Goal: Transaction & Acquisition: Purchase product/service

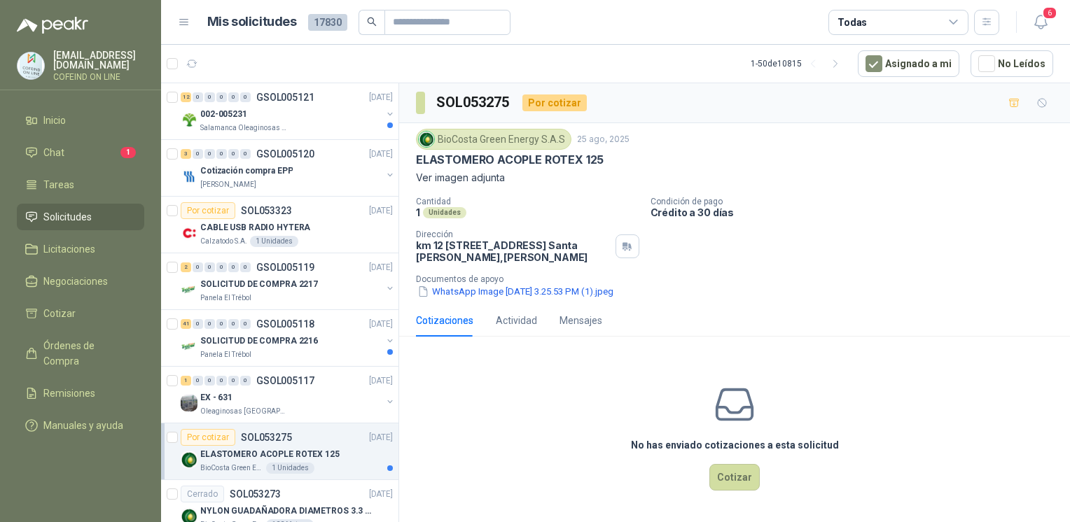
click at [500, 470] on div "No has enviado cotizaciones a esta solicitud Cotizar" at bounding box center [734, 437] width 671 height 179
click at [603, 286] on button "WhatsApp Image 2025-08-25 at 3.25.53 PM (1).jpeg" at bounding box center [515, 291] width 199 height 15
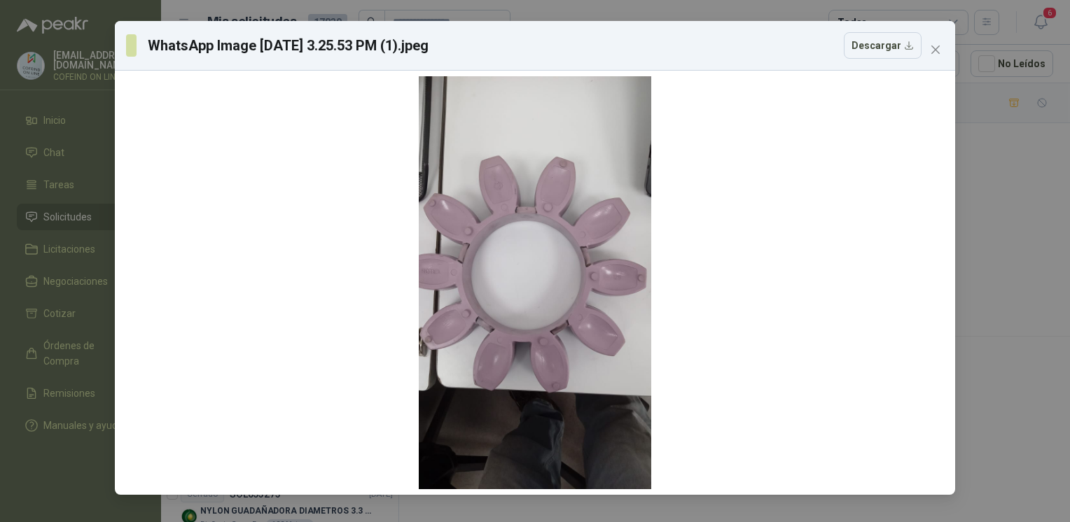
click at [1011, 191] on div "WhatsApp Image 2025-08-25 at 3.25.53 PM (1).jpeg Descargar" at bounding box center [535, 261] width 1070 height 522
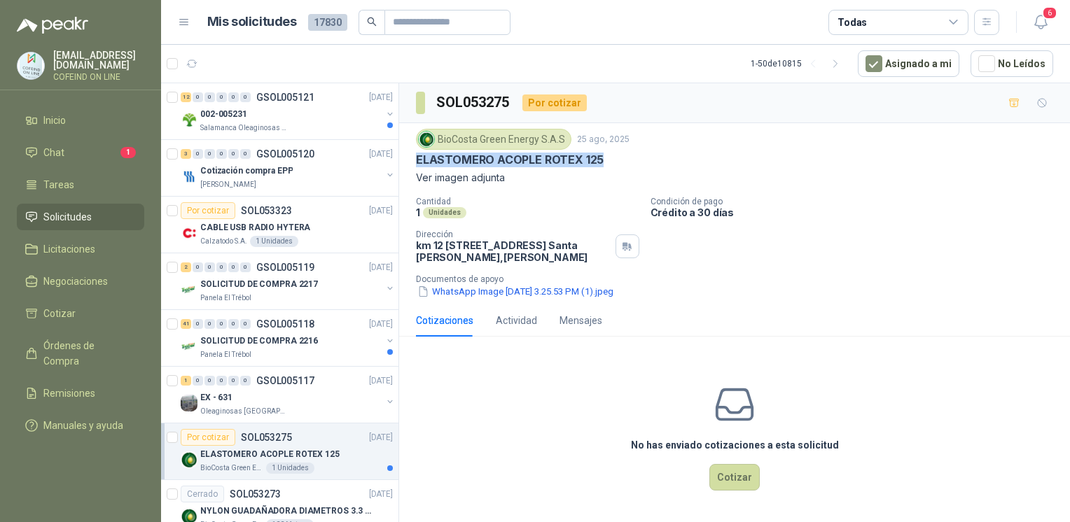
drag, startPoint x: 404, startPoint y: 159, endPoint x: 611, endPoint y: 154, distance: 206.6
click at [611, 154] on div "BioCosta Green Energy S.A.S 25 ago, 2025 ELASTOMERO ACOPLE ROTEX 125 Ver imagen…" at bounding box center [734, 213] width 671 height 181
copy p "ELASTOMERO ACOPLE ROTEX 125"
click at [462, 295] on button "WhatsApp Image 2025-08-25 at 3.25.53 PM (1).jpeg" at bounding box center [515, 291] width 199 height 15
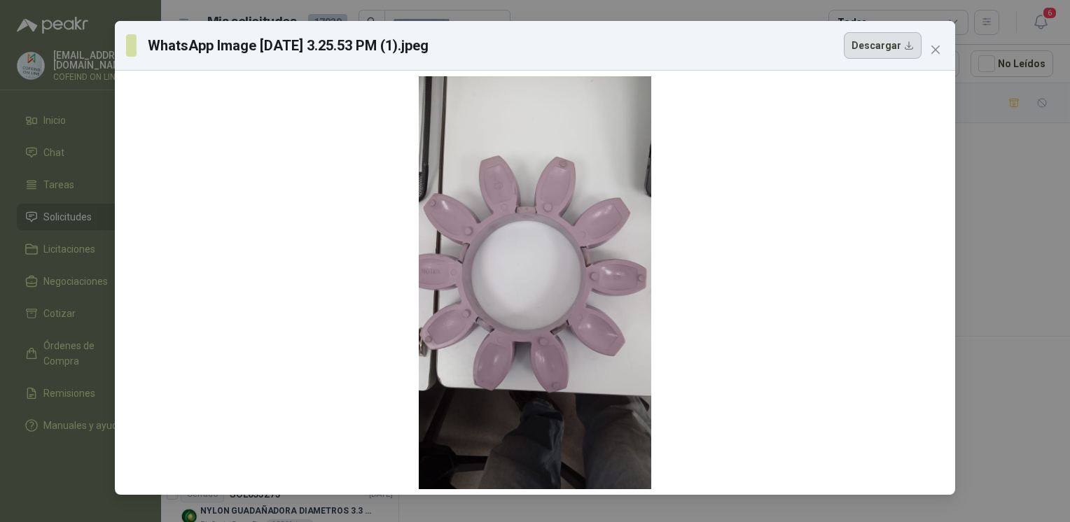
click at [871, 45] on button "Descargar" at bounding box center [883, 45] width 78 height 27
click at [87, 466] on div "WhatsApp Image 2025-08-25 at 3.25.53 PM (1).jpeg Descargar" at bounding box center [535, 261] width 1070 height 522
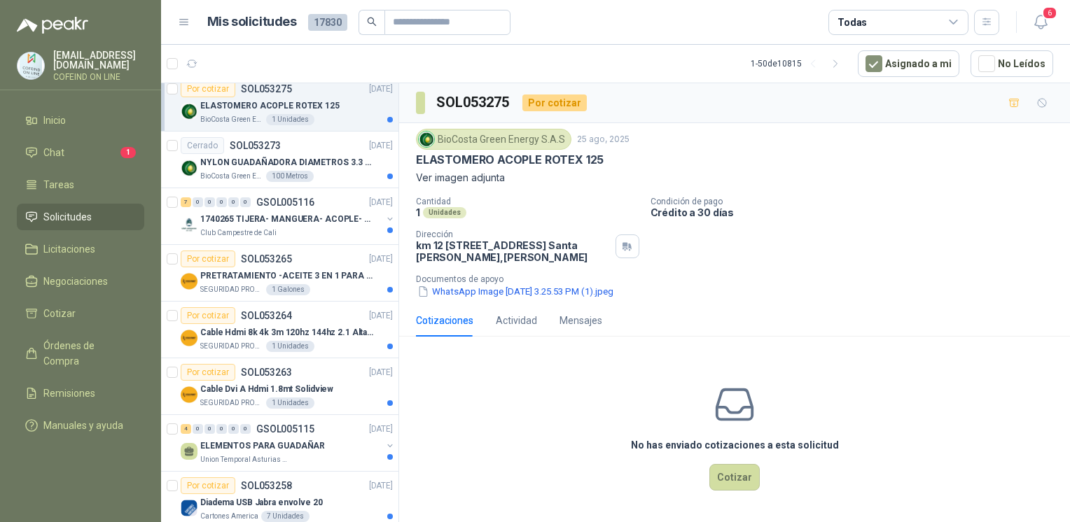
scroll to position [379, 0]
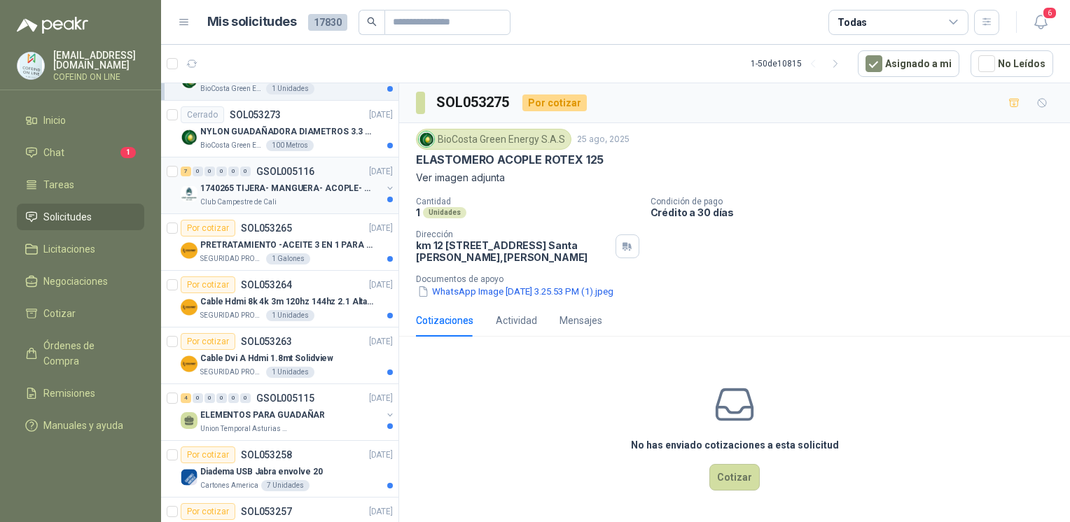
click at [321, 206] on div "7 0 0 0 0 0 GSOL005116 25/08/25 1740265 TIJERA- MANGUERA- ACOPLE- SURTIDORES Cl…" at bounding box center [279, 186] width 237 height 57
click at [353, 187] on p "1740265 TIJERA- MANGUERA- ACOPLE- SURTIDORES" at bounding box center [287, 188] width 174 height 13
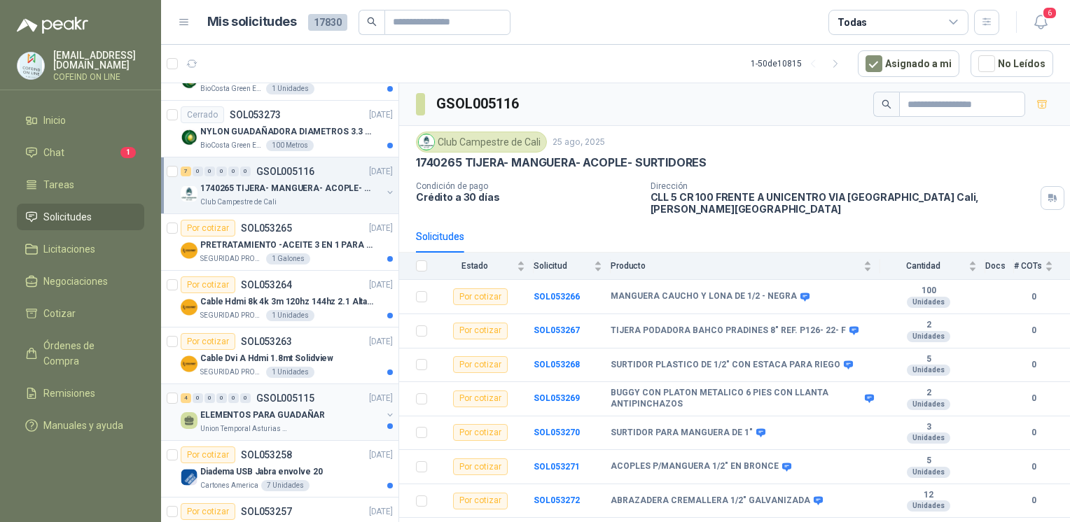
click at [316, 400] on div "4 0 0 0 0 0 GSOL005115 25/08/25" at bounding box center [288, 398] width 215 height 17
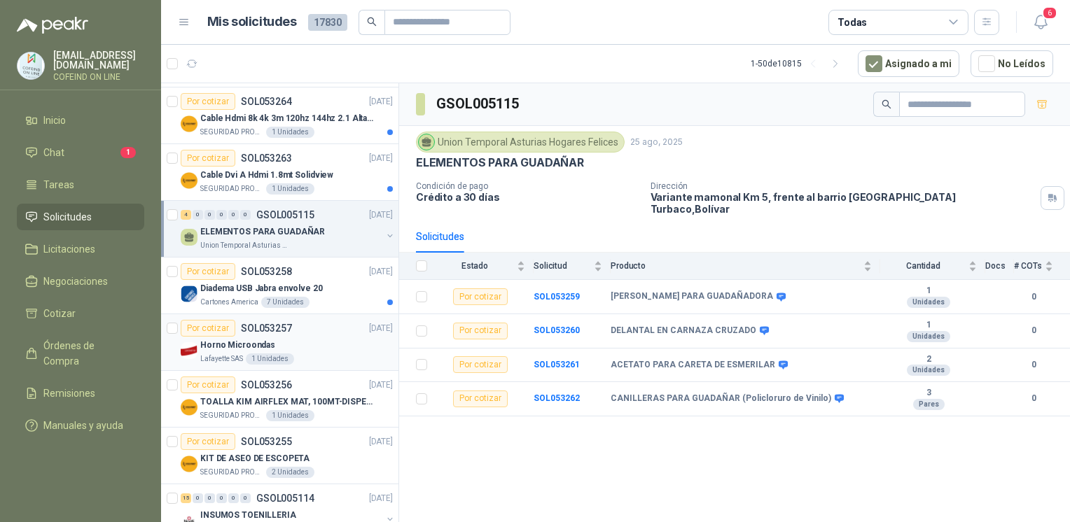
scroll to position [566, 0]
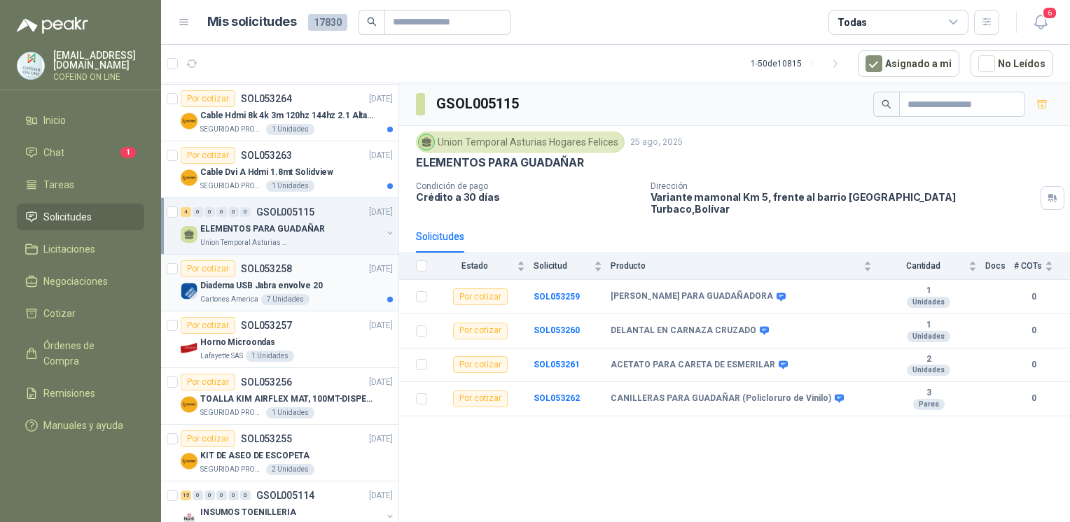
click at [293, 267] on div "Por cotizar SOL053258 25/08/25" at bounding box center [287, 268] width 212 height 17
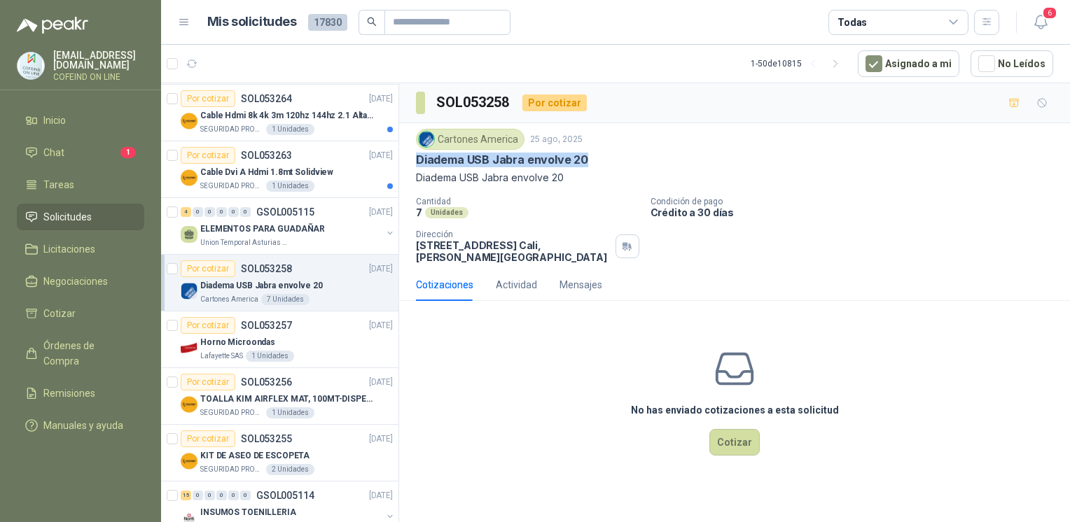
drag, startPoint x: 587, startPoint y: 167, endPoint x: 412, endPoint y: 165, distance: 175.7
click at [412, 165] on div "Cartones America 25 ago, 2025 Diadema USB Jabra envolve 20 Diadema USB Jabra en…" at bounding box center [734, 196] width 671 height 146
copy p "Diadema USB Jabra envolve 20"
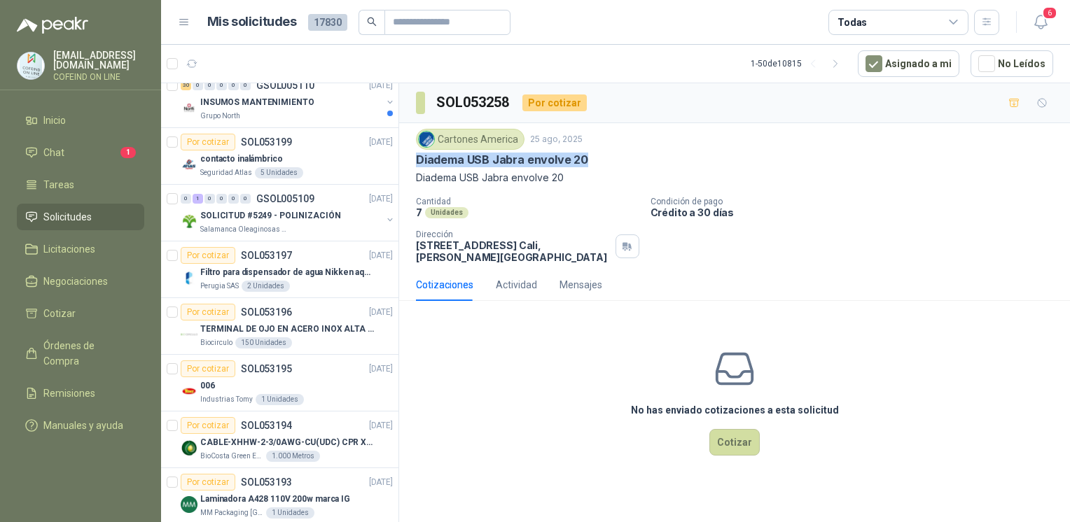
scroll to position [1438, 0]
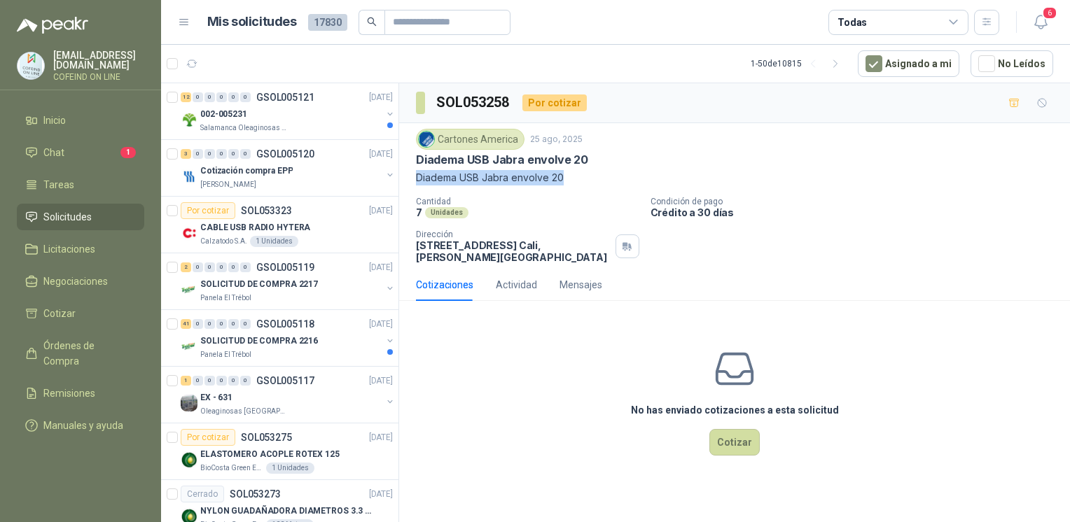
drag, startPoint x: 585, startPoint y: 181, endPoint x: 411, endPoint y: 176, distance: 173.7
click at [411, 176] on div "Cartones America [DATE] Diadema USB Jabra envolve 20 Diadema USB Jabra envolve …" at bounding box center [734, 196] width 671 height 146
copy p "Diadema USB Jabra envolve 20"
click at [743, 456] on div "No has enviado cotizaciones a esta solicitud Cotizar" at bounding box center [734, 401] width 671 height 179
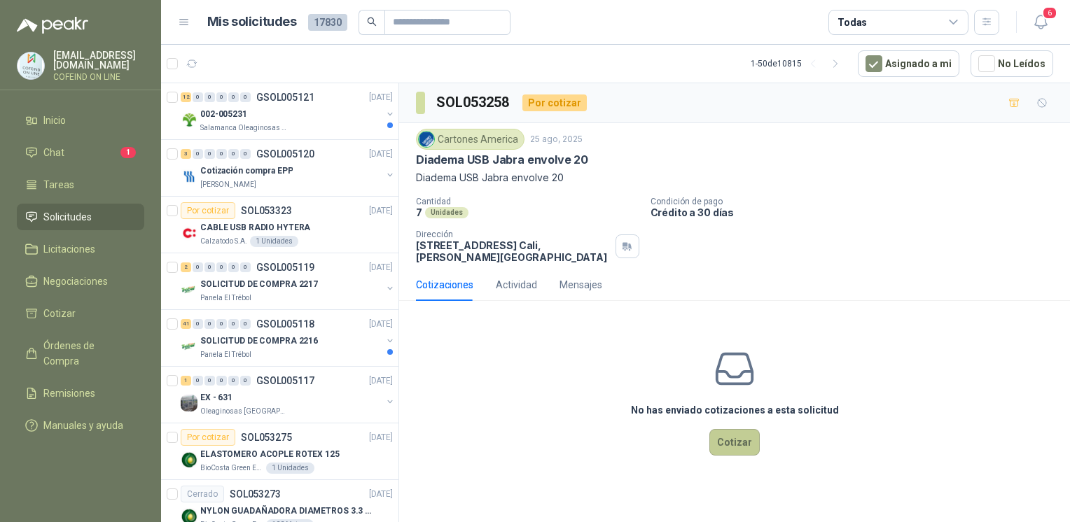
click at [728, 438] on button "Cotizar" at bounding box center [734, 442] width 50 height 27
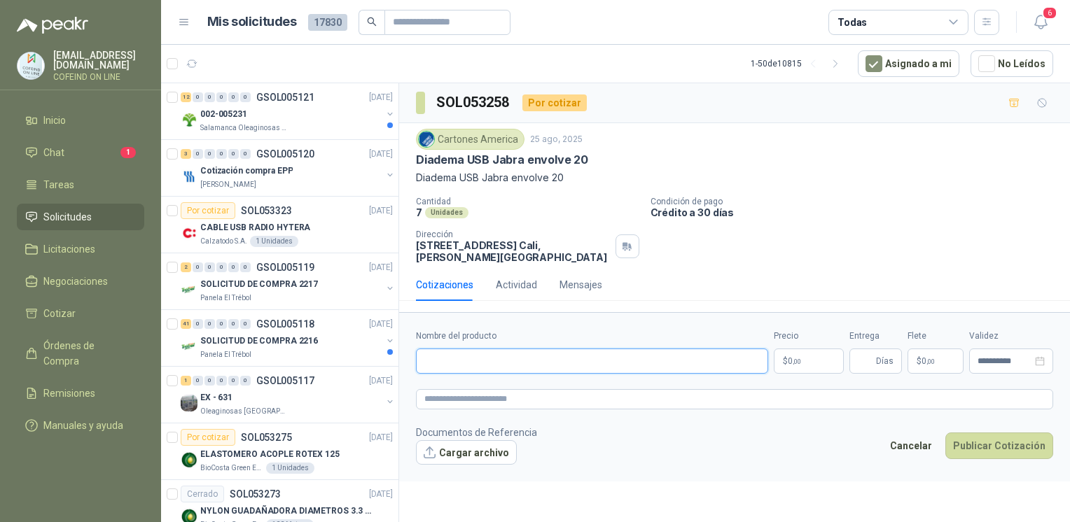
click at [468, 361] on input "Nombre del producto" at bounding box center [592, 361] width 352 height 25
paste input "**********"
type input "**********"
click at [453, 463] on form "**********" at bounding box center [734, 396] width 671 height 169
click at [448, 459] on button "Cargar archivo" at bounding box center [466, 452] width 101 height 25
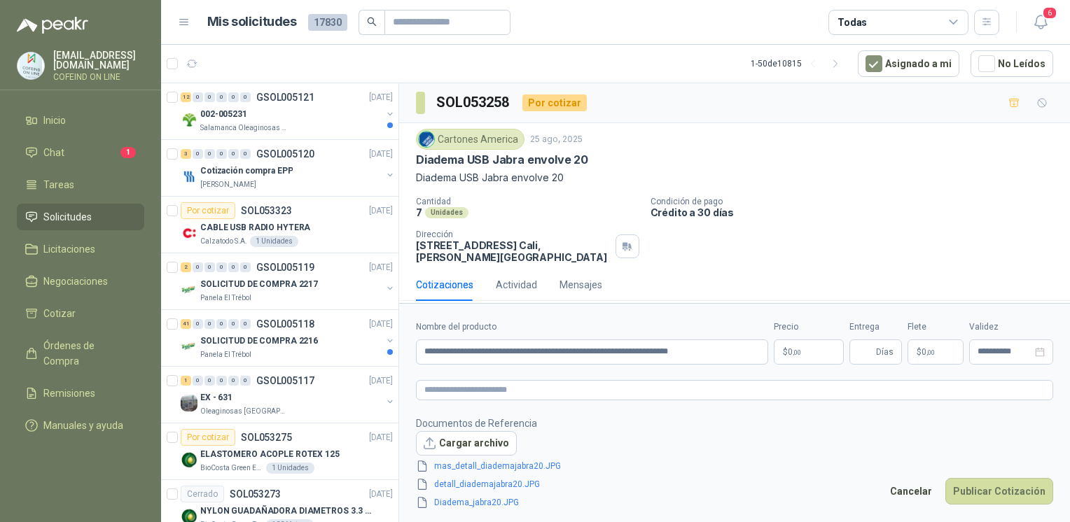
click at [805, 344] on body "osnaider564@gmail.com COFEIND ON LINE Inicio Chat 1 Tareas Solicitudes Licitaci…" at bounding box center [535, 261] width 1070 height 522
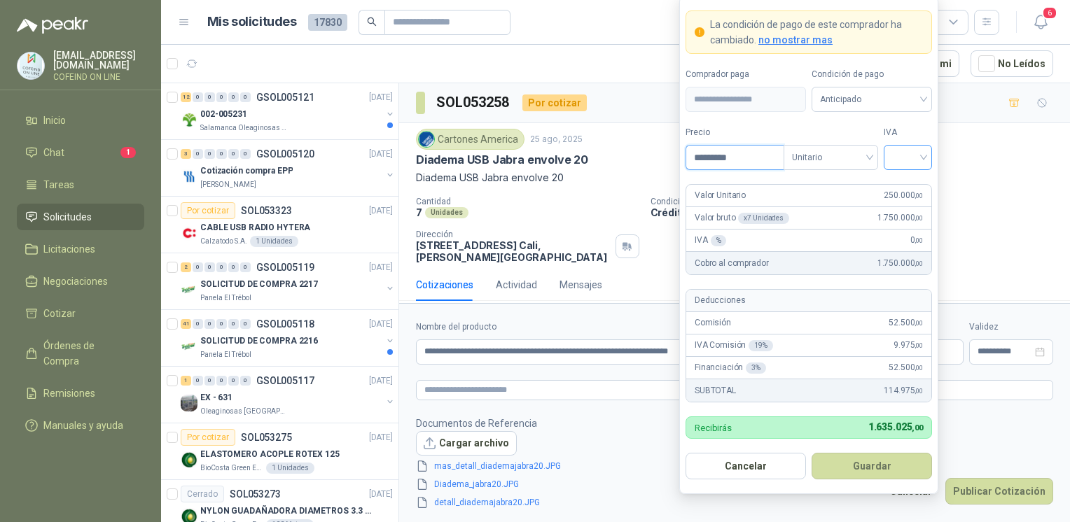
type input "*********"
click at [914, 156] on input "search" at bounding box center [908, 156] width 32 height 21
click at [911, 244] on div "5 0 19% 5% 0%" at bounding box center [908, 210] width 48 height 73
click at [909, 232] on div "0%" at bounding box center [908, 232] width 26 height 15
click at [868, 463] on button "Guardar" at bounding box center [871, 466] width 120 height 27
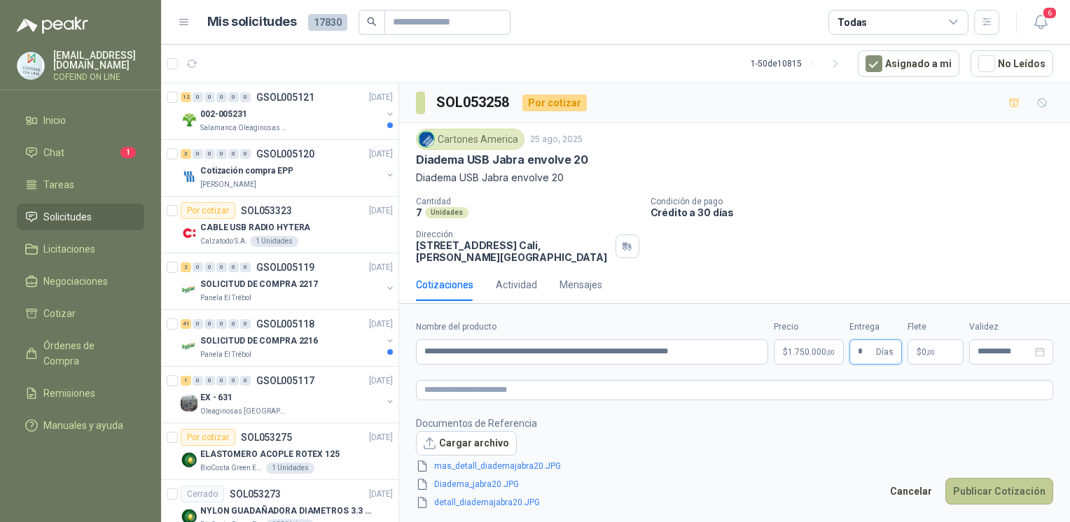
type input "*"
click at [982, 491] on button "Publicar Cotización" at bounding box center [999, 491] width 108 height 27
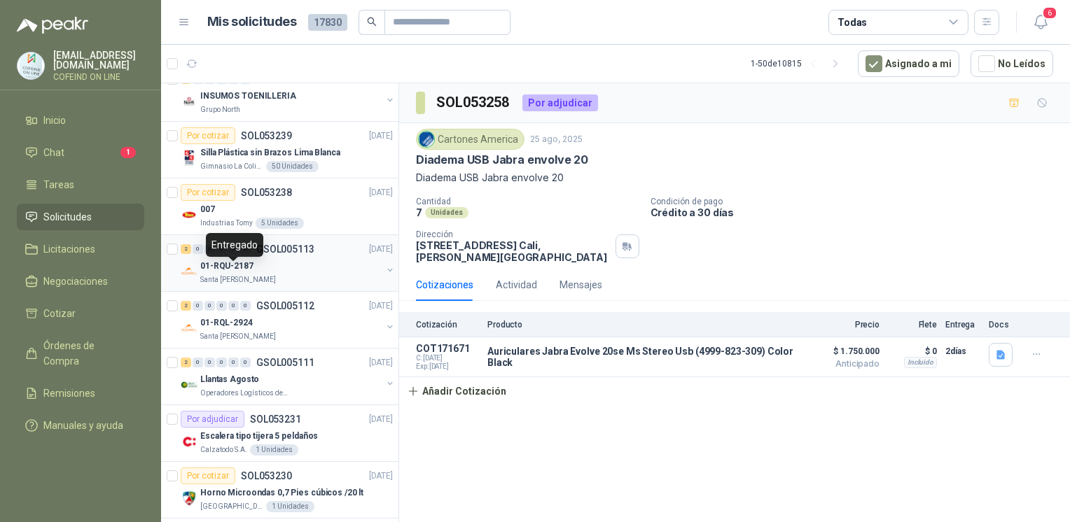
scroll to position [1008, 0]
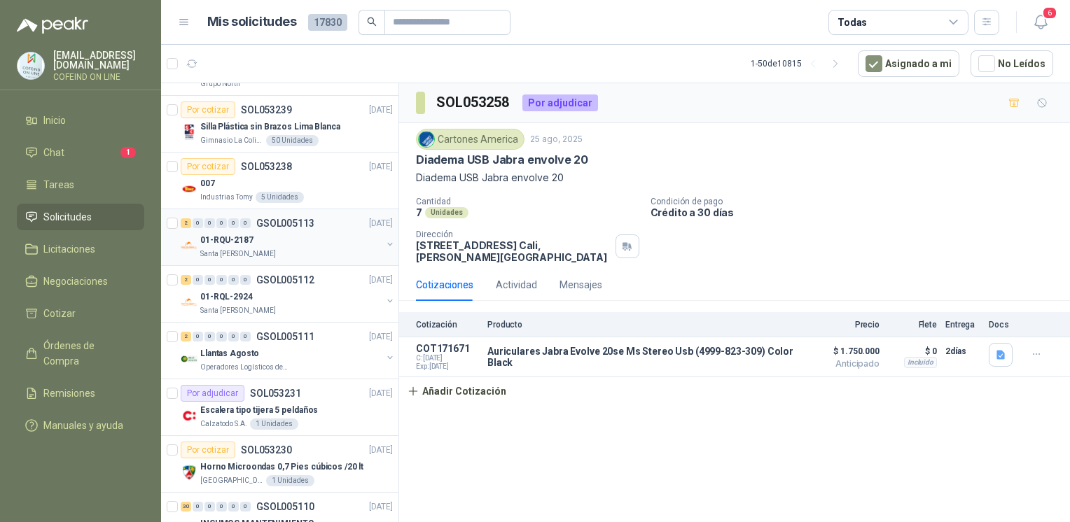
click at [226, 257] on div "2 0 0 0 0 0 GSOL005113 25/08/25 01-RQU-2187 Santa Anita Napoles" at bounding box center [279, 237] width 237 height 57
click at [283, 249] on div "Santa [PERSON_NAME]" at bounding box center [290, 254] width 181 height 11
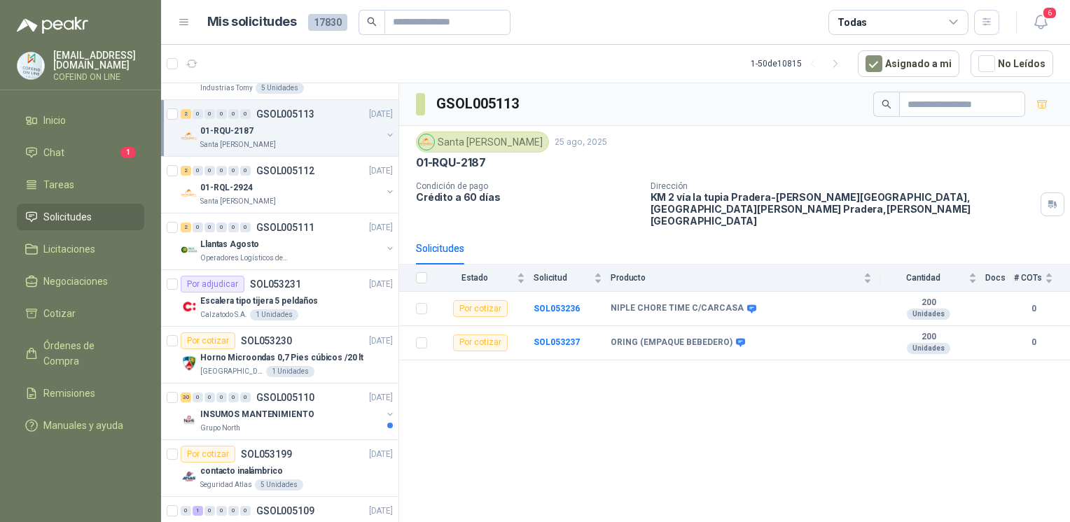
scroll to position [1131, 0]
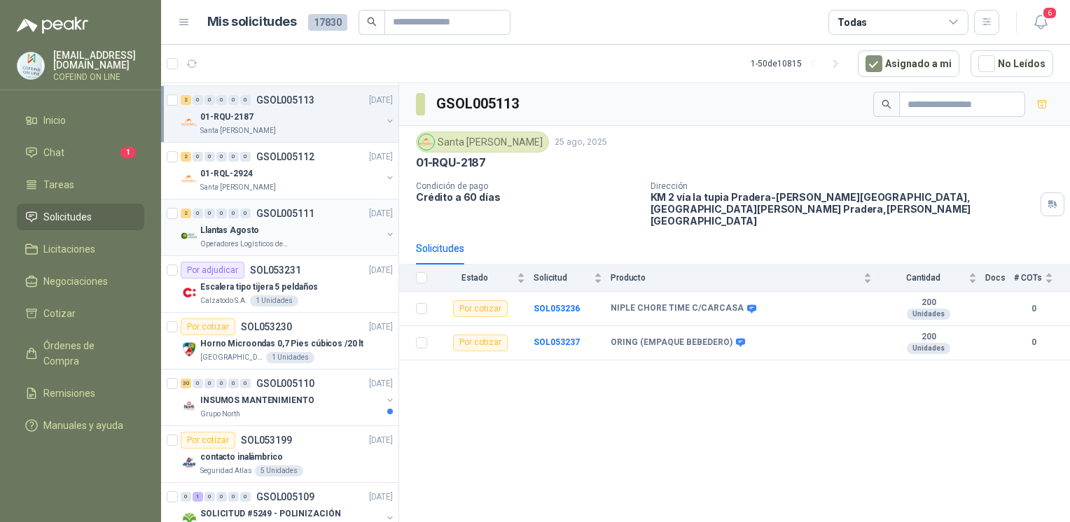
click at [277, 225] on div "Llantas Agosto" at bounding box center [290, 230] width 181 height 17
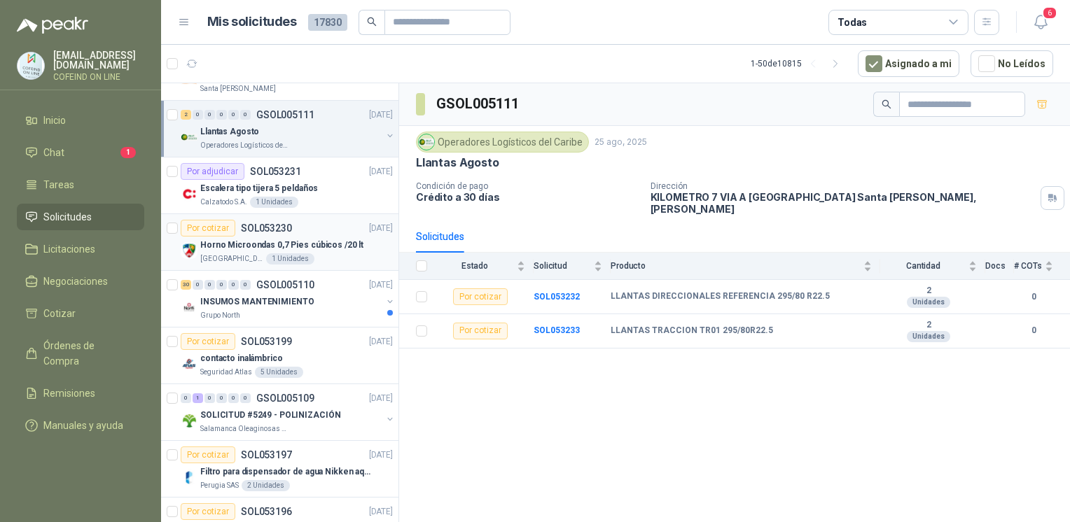
scroll to position [1231, 0]
click at [278, 295] on p "INSUMOS MANTENIMIENTO" at bounding box center [256, 301] width 113 height 13
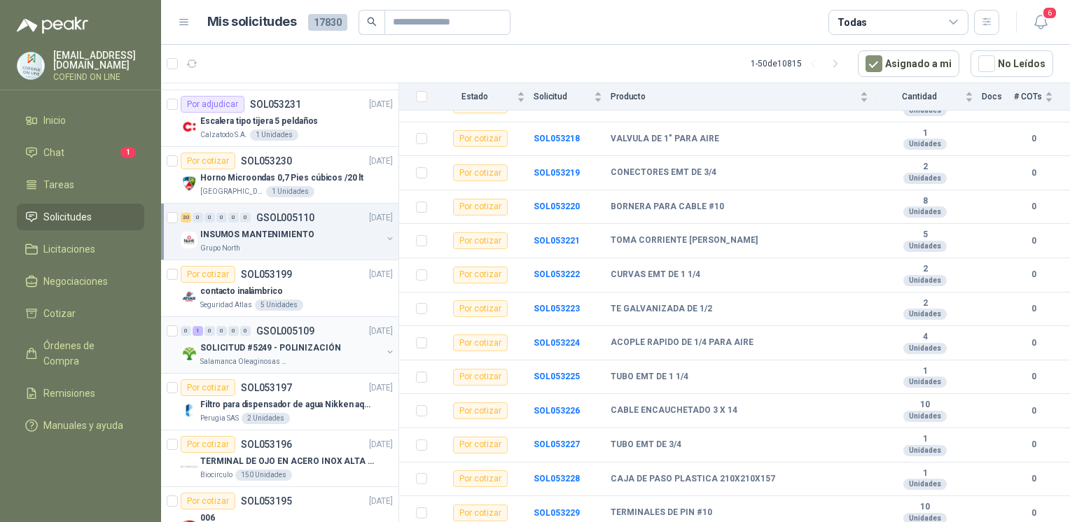
scroll to position [1341, 0]
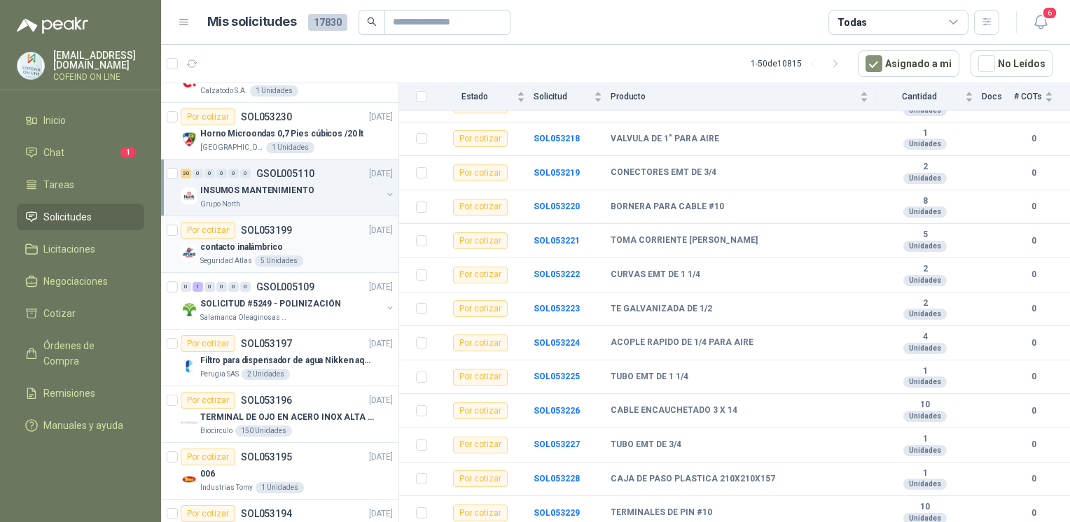
click at [334, 242] on div "contacto inalámbrico" at bounding box center [296, 247] width 193 height 17
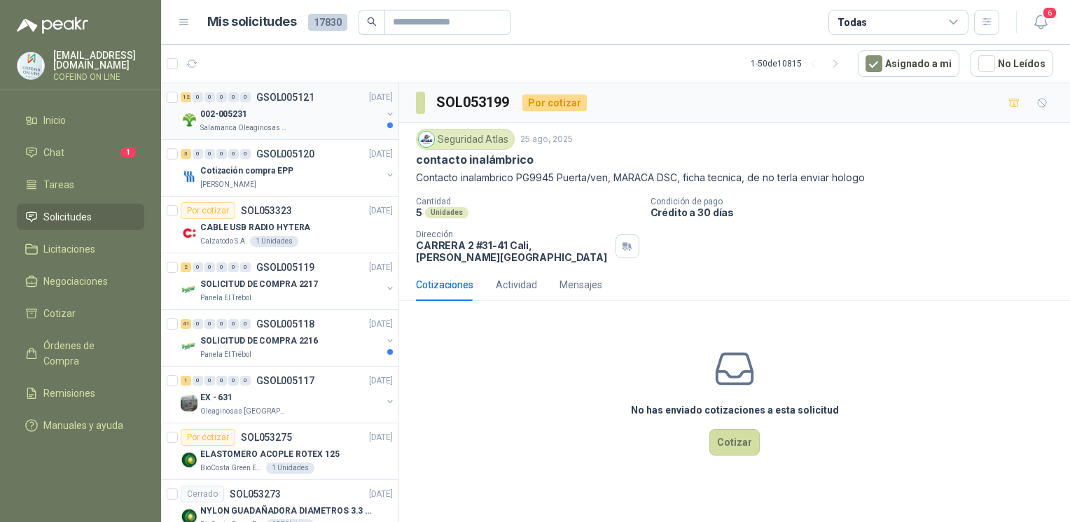
click at [289, 119] on div "002-005231" at bounding box center [290, 114] width 181 height 17
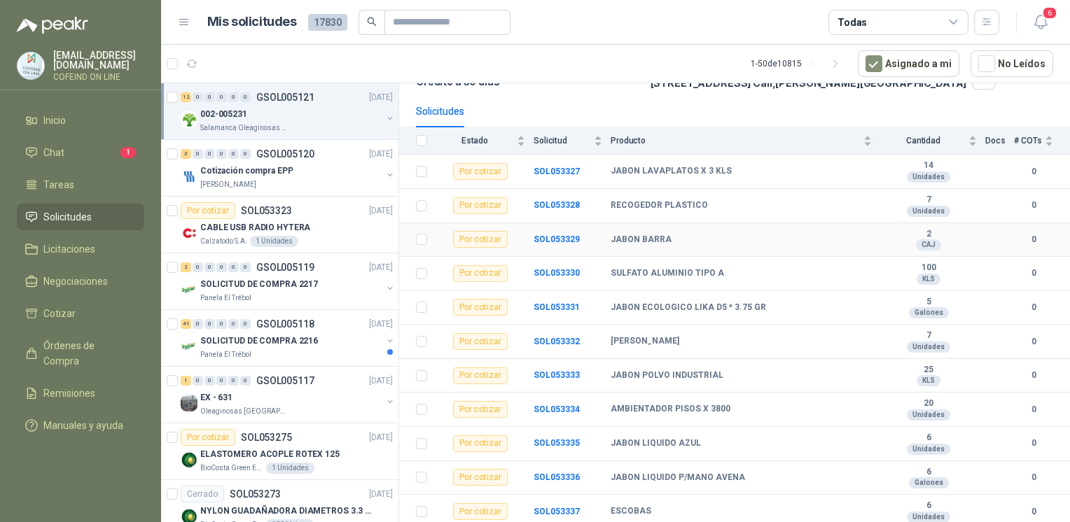
scroll to position [125, 0]
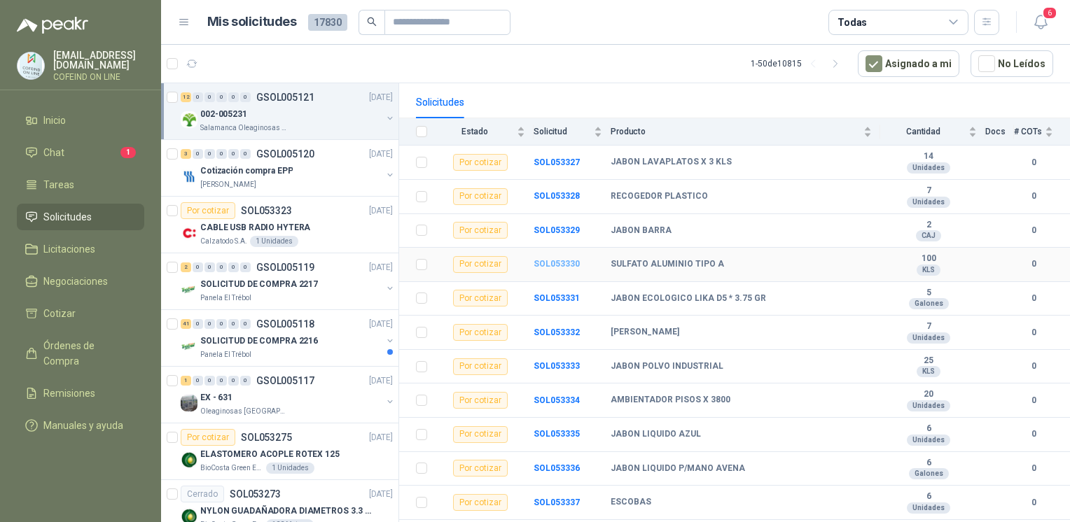
click at [560, 265] on b "SOL053330" at bounding box center [556, 264] width 46 height 10
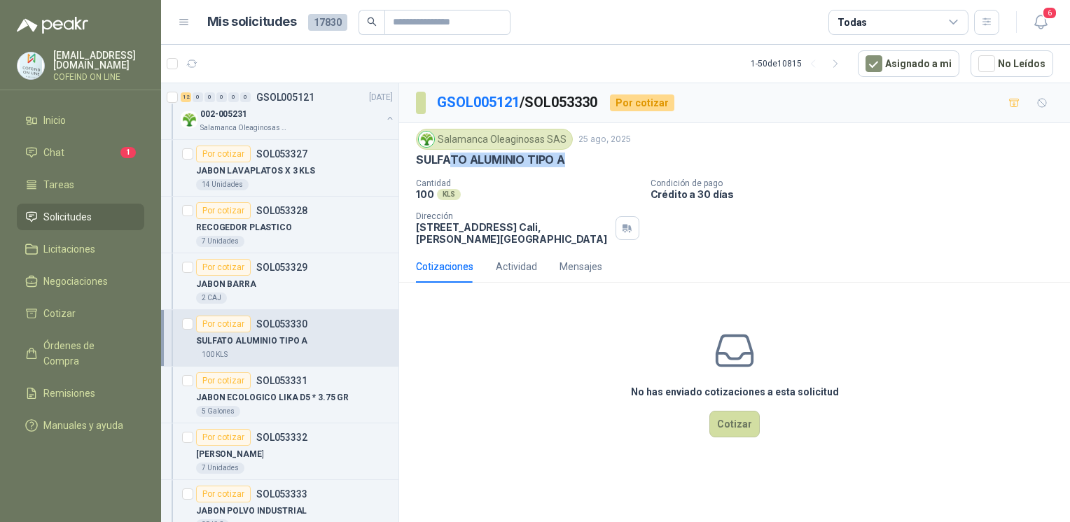
drag, startPoint x: 576, startPoint y: 161, endPoint x: 439, endPoint y: 168, distance: 136.7
click at [439, 168] on div "Salamanca Oleaginosas SAS 25 ago, 2025 SULFATO ALUMINIO TIPO A Cantidad 100 KLS…" at bounding box center [734, 187] width 637 height 116
click at [580, 179] on p "Cantidad" at bounding box center [527, 184] width 223 height 10
drag, startPoint x: 573, startPoint y: 167, endPoint x: 415, endPoint y: 164, distance: 158.3
click at [416, 164] on div "Salamanca Oleaginosas SAS 25 ago, 2025 SULFATO ALUMINIO TIPO A Cantidad 100 KLS…" at bounding box center [734, 187] width 637 height 116
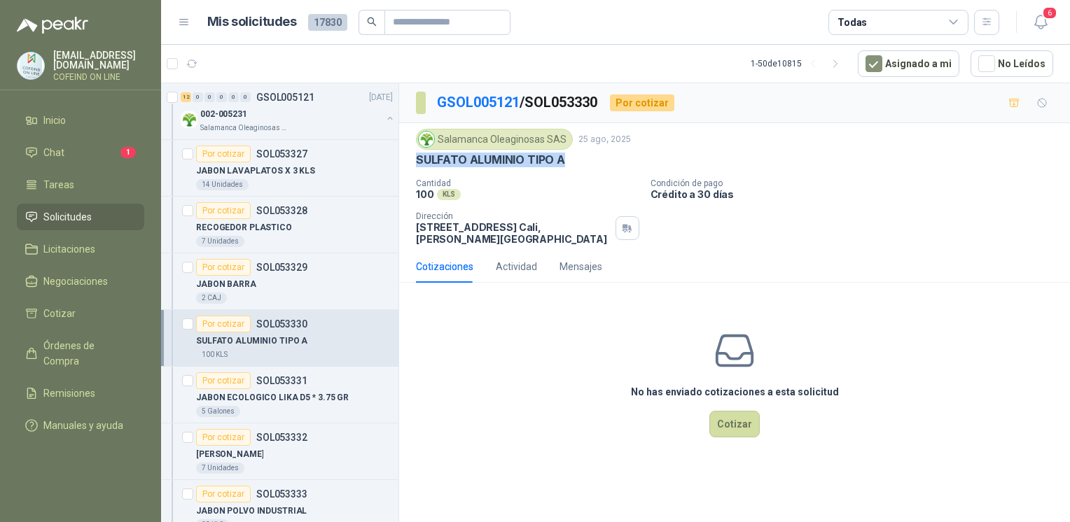
copy p "SULFATO ALUMINIO TIPO A"
click at [748, 398] on div "No has enviado cotizaciones a esta solicitud Cotizar" at bounding box center [734, 383] width 671 height 179
click at [737, 413] on button "Cotizar" at bounding box center [734, 424] width 50 height 27
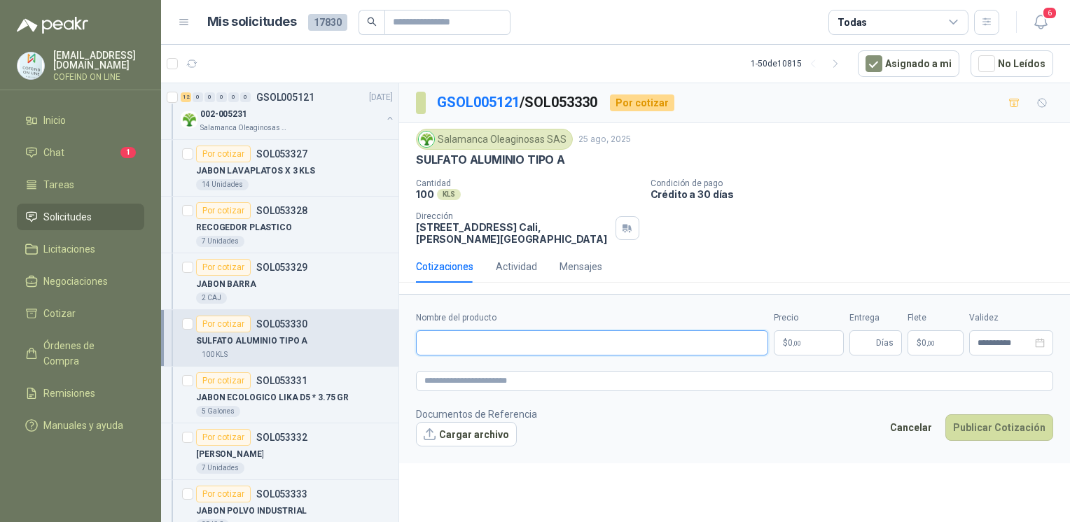
click at [608, 330] on input "Nombre del producto" at bounding box center [592, 342] width 352 height 25
paste input "**********"
type input "**********"
drag, startPoint x: 413, startPoint y: 228, endPoint x: 503, endPoint y: 232, distance: 90.4
click at [503, 232] on div "Salamanca Oleaginosas SAS 25 ago, 2025 SULFATO ALUMINIO TIPO A Cantidad 100 KLS…" at bounding box center [734, 186] width 671 height 127
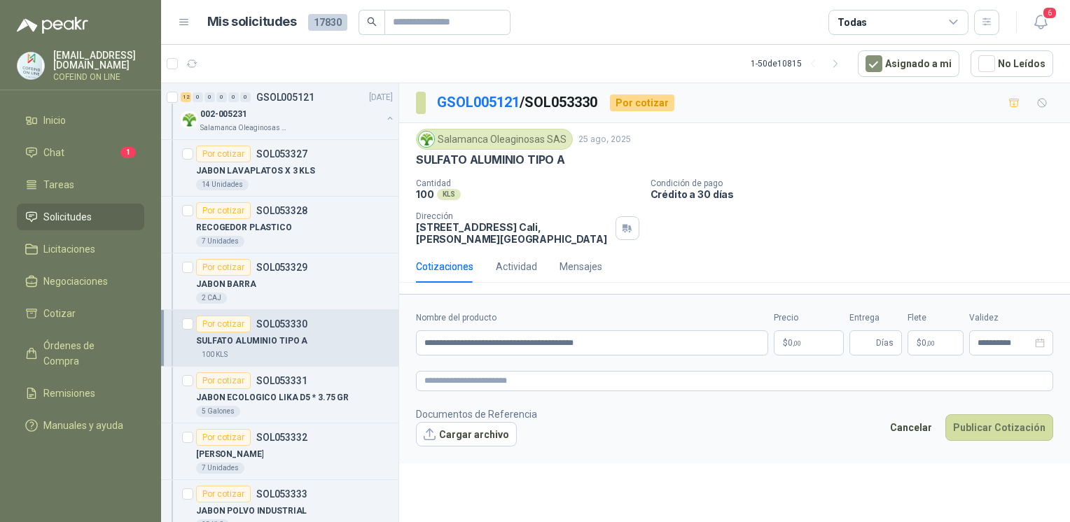
copy p "[STREET_ADDRESS]"
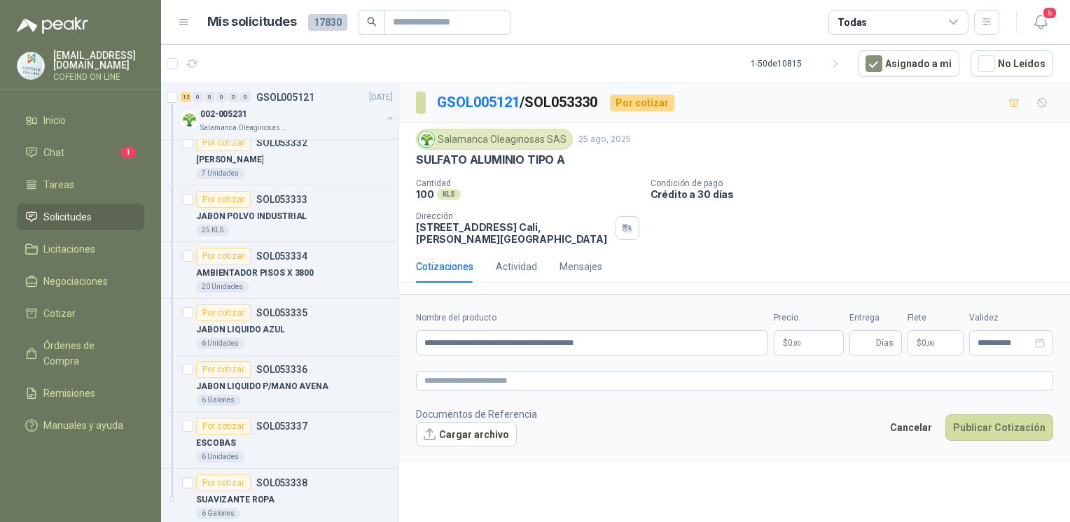
scroll to position [295, 0]
click at [283, 215] on p "JABON POLVO INDUSTRIAL" at bounding box center [251, 215] width 111 height 13
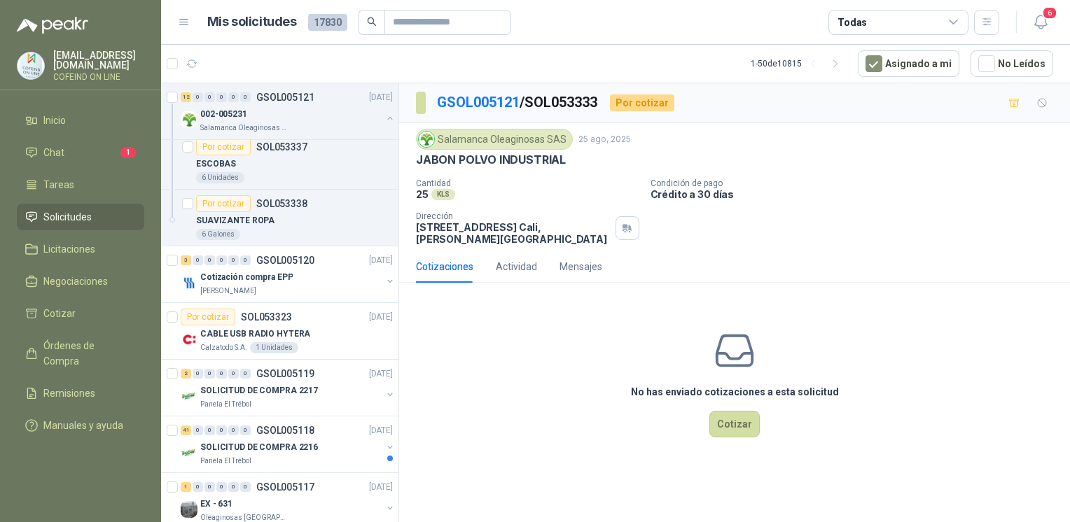
scroll to position [576, 0]
click at [283, 290] on div "[PERSON_NAME]" at bounding box center [290, 289] width 181 height 11
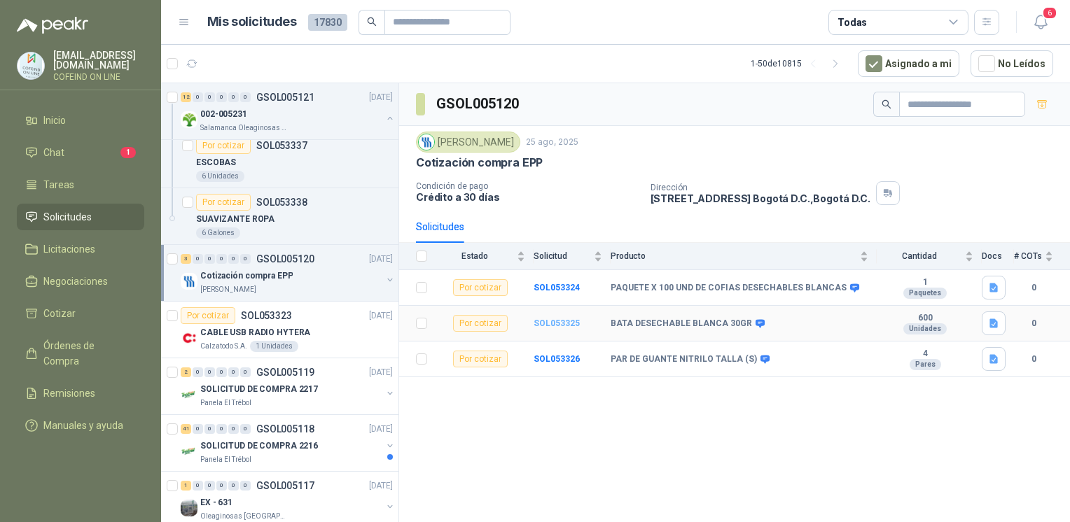
click at [543, 319] on b "SOL053325" at bounding box center [556, 324] width 46 height 10
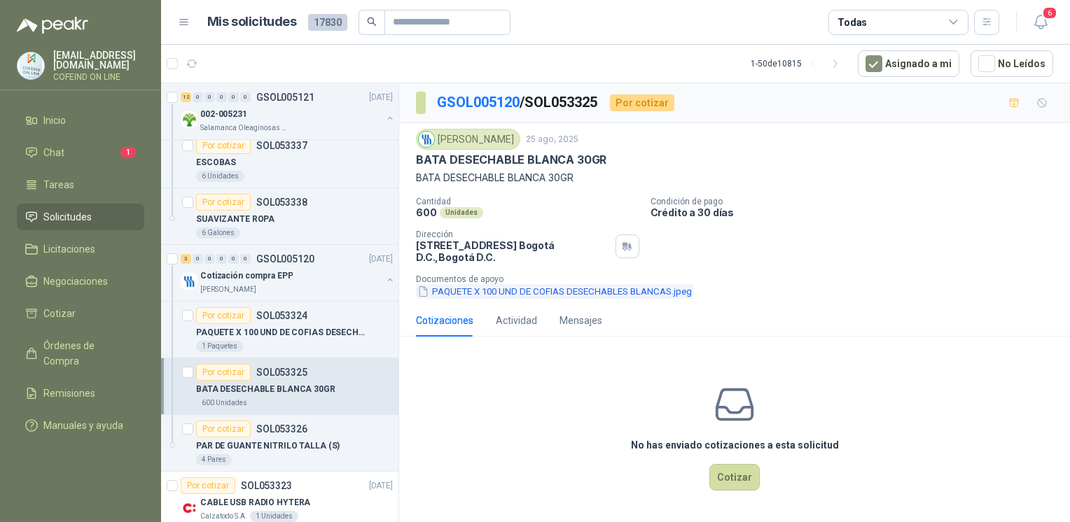
click at [531, 286] on button "PAQUETE X 100 UND DE COFIAS DESECHABLES BLANCAS.jpeg" at bounding box center [554, 291] width 277 height 15
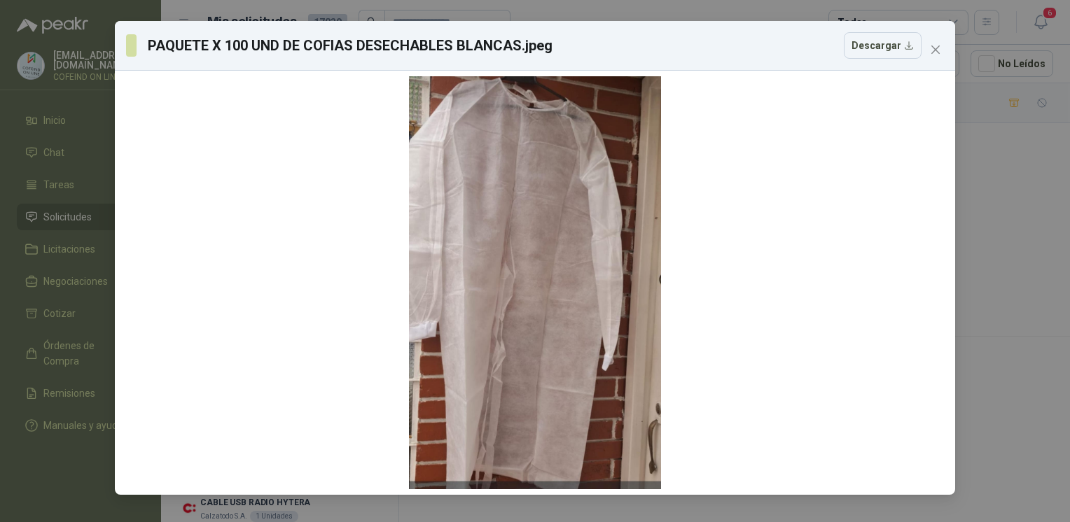
click at [1043, 312] on div "PAQUETE X 100 UND DE COFIAS DESECHABLES BLANCAS.jpeg Descargar" at bounding box center [535, 261] width 1070 height 522
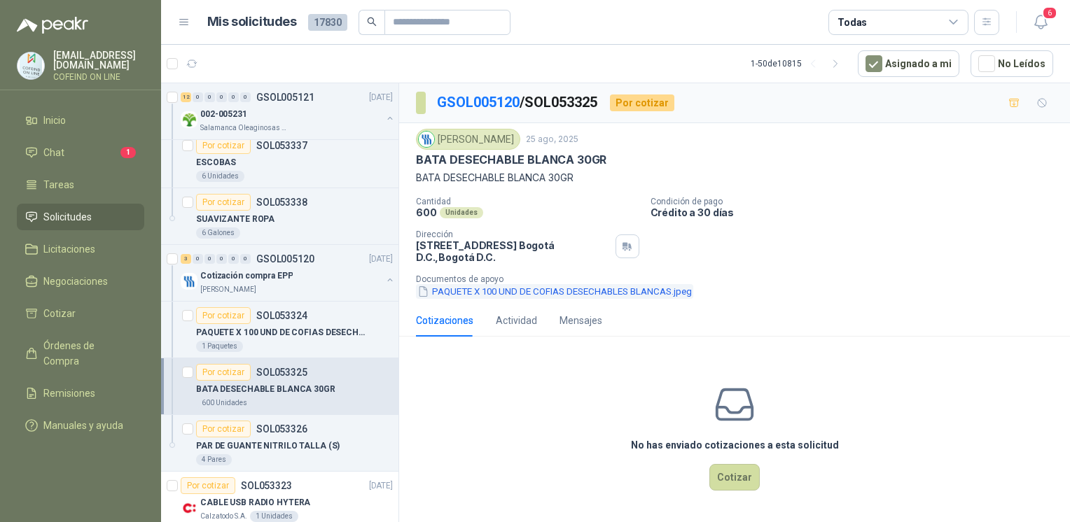
click at [685, 293] on button "PAQUETE X 100 UND DE COFIAS DESECHABLES BLANCAS.jpeg" at bounding box center [554, 291] width 277 height 15
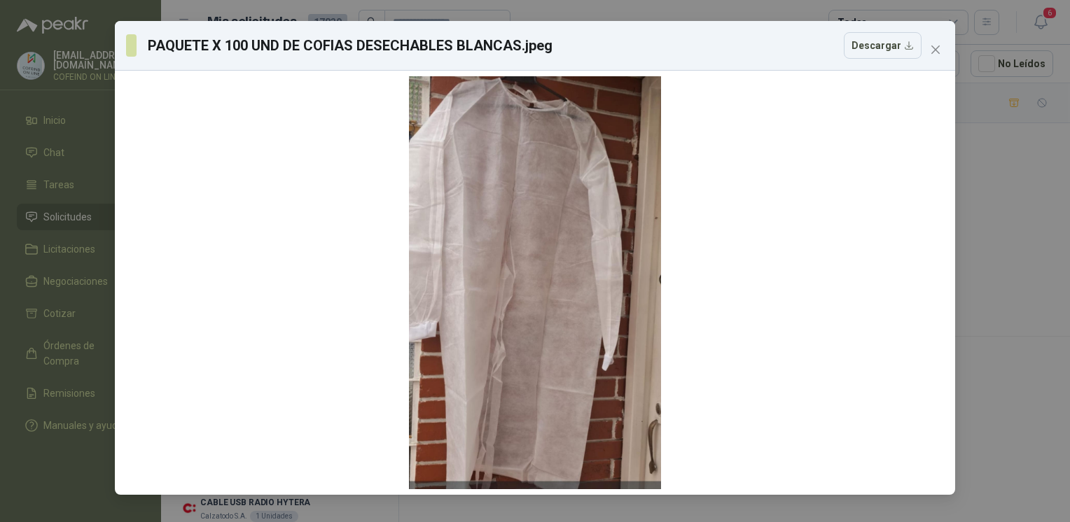
click at [994, 274] on div "PAQUETE X 100 UND DE COFIAS DESECHABLES BLANCAS.jpeg Descargar" at bounding box center [535, 261] width 1070 height 522
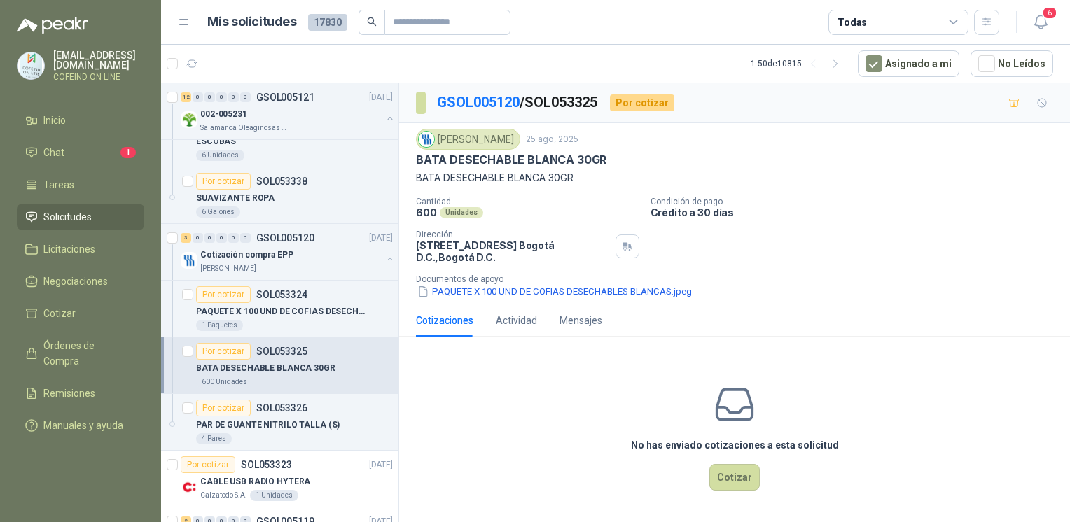
scroll to position [604, 0]
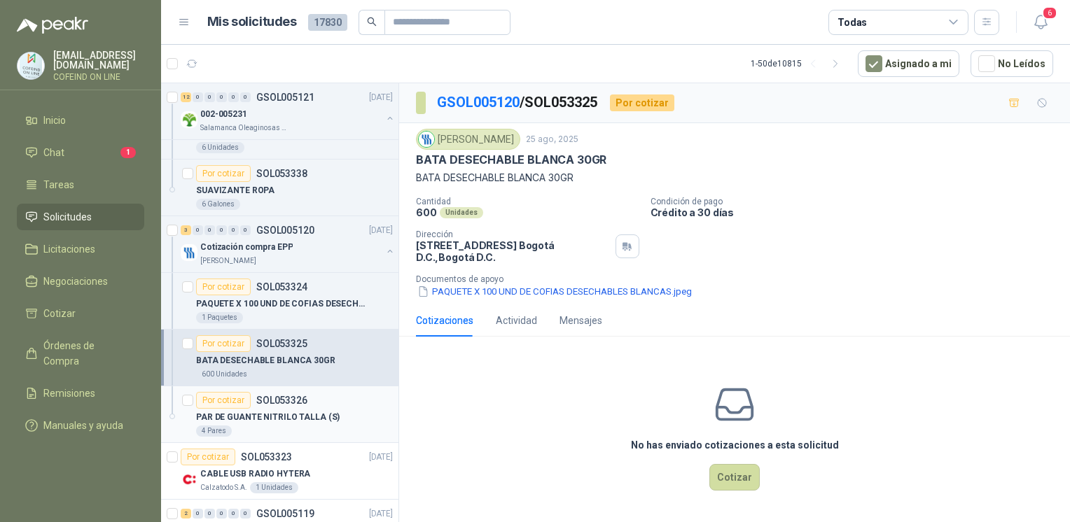
click at [316, 421] on p "PAR DE GUANTE NITRILO TALLA (S)" at bounding box center [268, 417] width 144 height 13
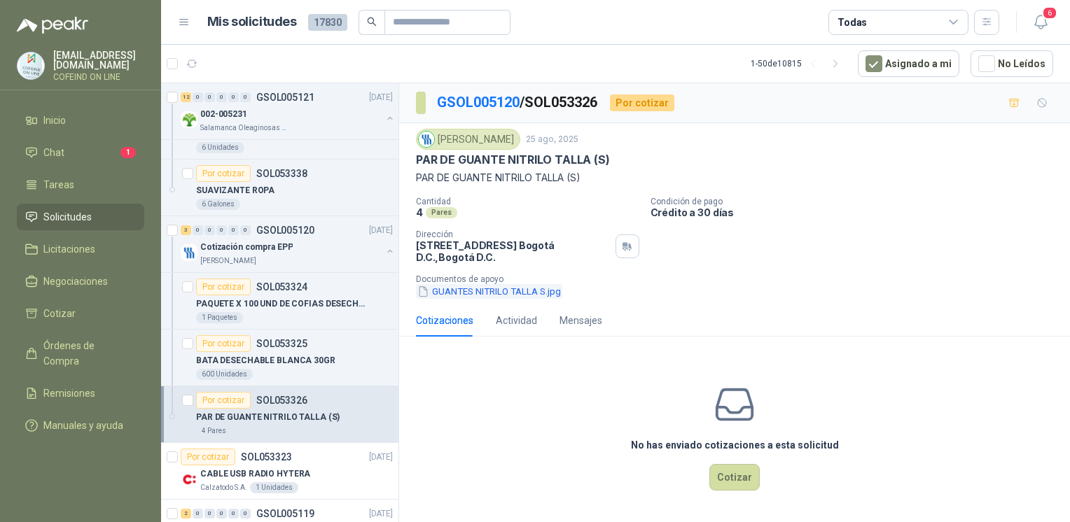
click at [474, 288] on button "GUANTES NITRILO TALLA S.jpg" at bounding box center [489, 291] width 146 height 15
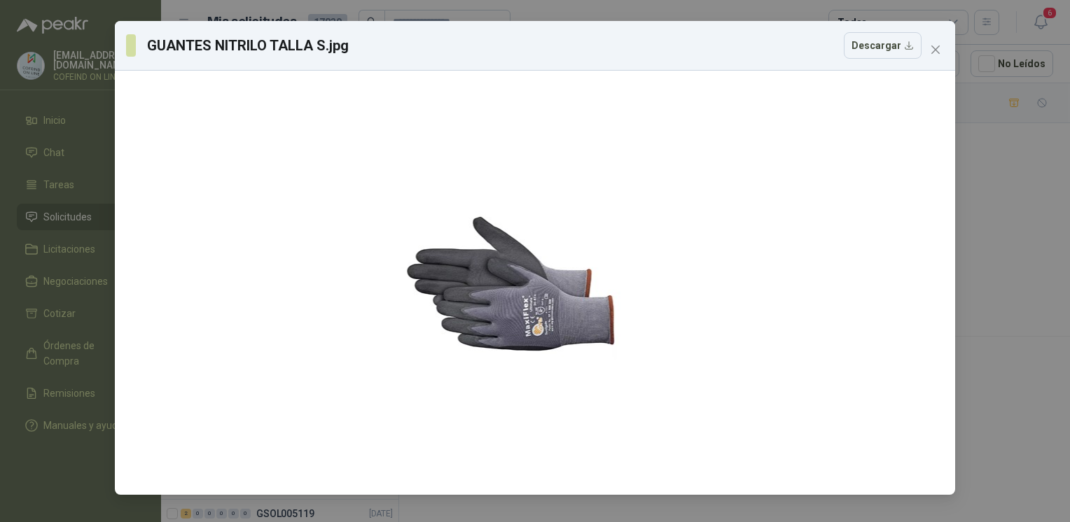
click at [983, 244] on div "GUANTES NITRILO TALLA S.jpg Descargar" at bounding box center [535, 261] width 1070 height 522
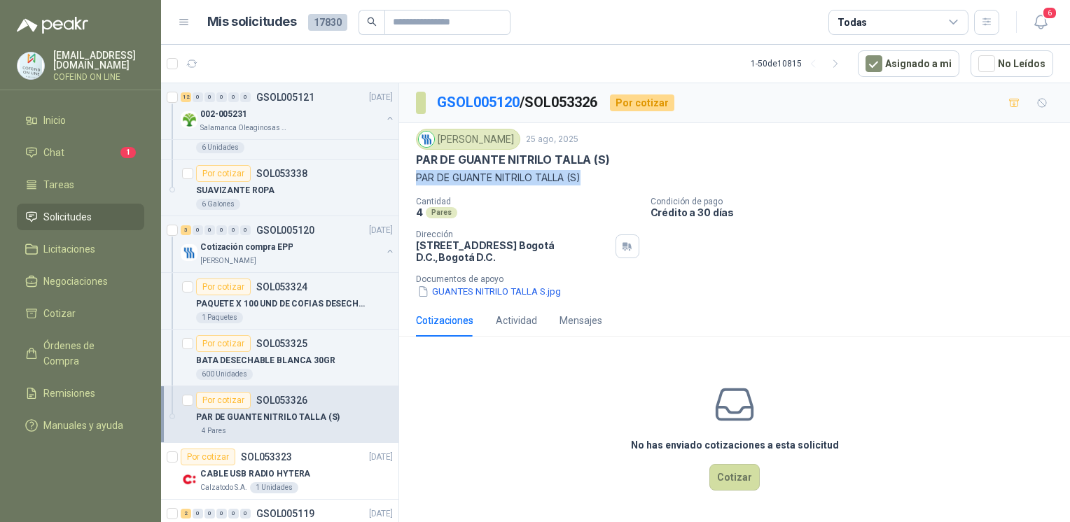
drag, startPoint x: 569, startPoint y: 188, endPoint x: 414, endPoint y: 178, distance: 155.0
click at [414, 178] on div "Fresenius Kabi 25 ago, 2025 PAR DE GUANTE NITRILO TALLA (S) PAR DE GUANTE NITRI…" at bounding box center [734, 213] width 671 height 181
copy p "PAR DE GUANTE NITRILO TALLA (S)"
click at [549, 293] on button "GUANTES NITRILO TALLA S.jpg" at bounding box center [489, 291] width 146 height 15
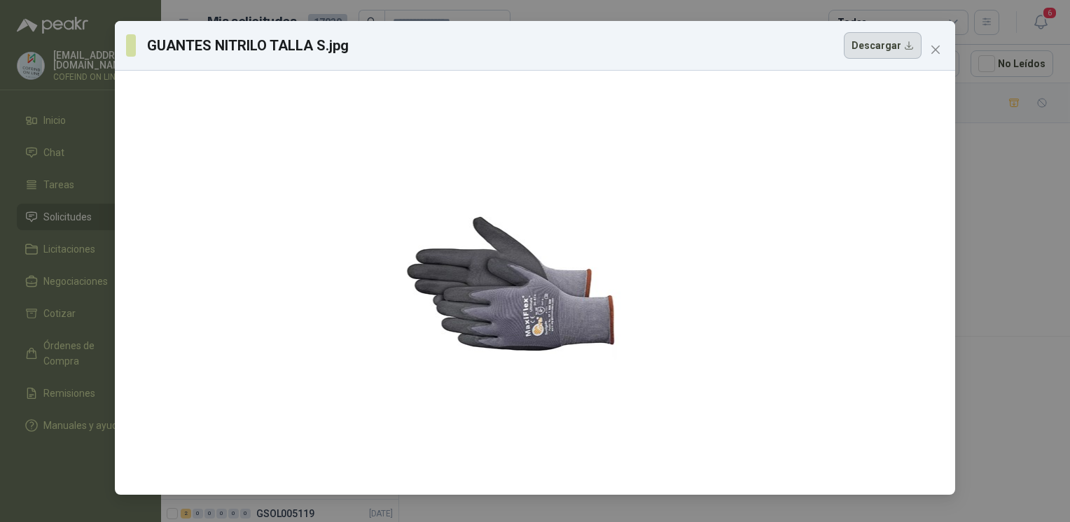
click at [881, 50] on button "Descargar" at bounding box center [883, 45] width 78 height 27
drag, startPoint x: 205, startPoint y: 232, endPoint x: 321, endPoint y: 150, distance: 141.6
click at [238, 214] on div at bounding box center [534, 282] width 829 height 413
click at [1028, 294] on div "GUANTES NITRILO TALLA S.jpg Descargar" at bounding box center [535, 261] width 1070 height 522
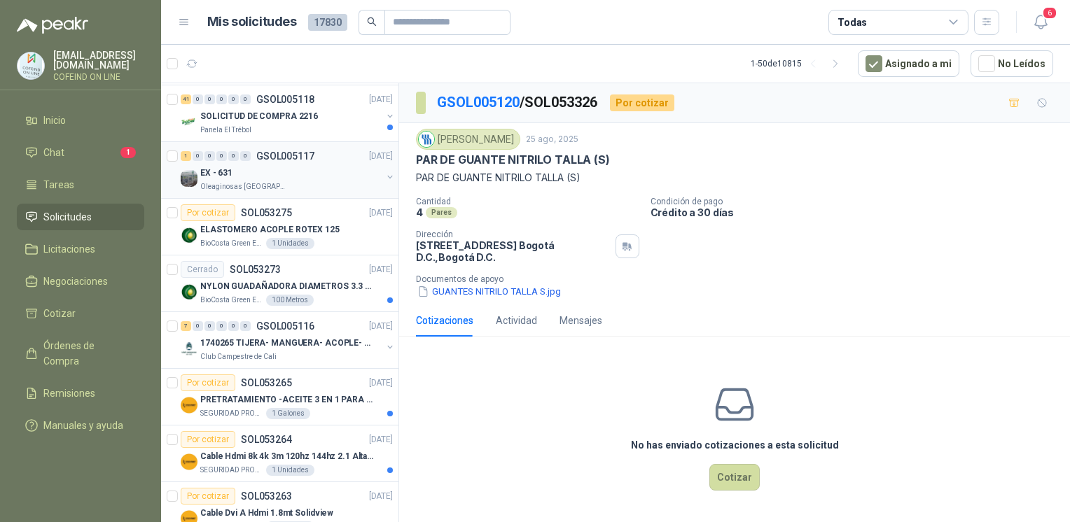
scroll to position [1080, 0]
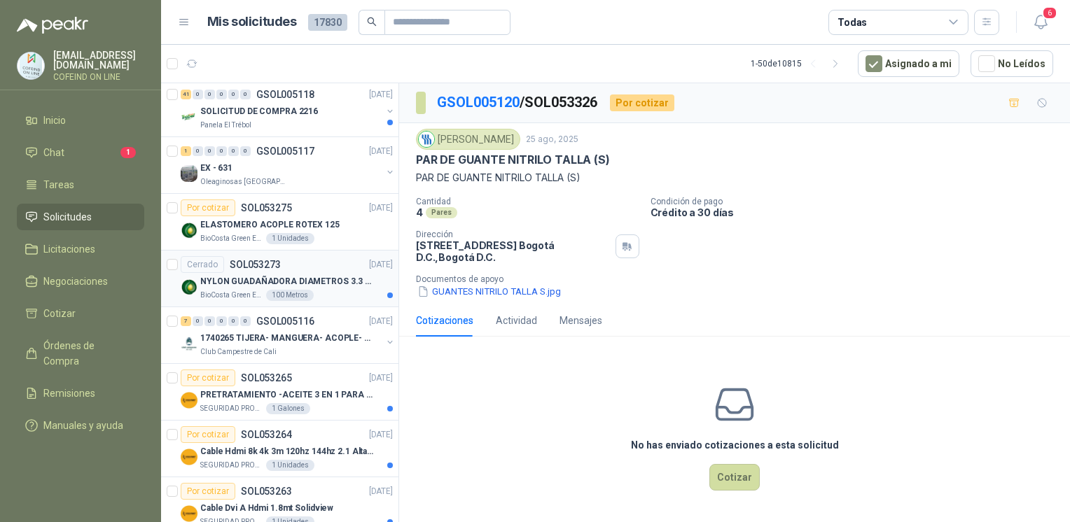
click at [322, 284] on p "NYLON GUADAÑADORA DIAMETROS 3.3 mm" at bounding box center [287, 281] width 174 height 13
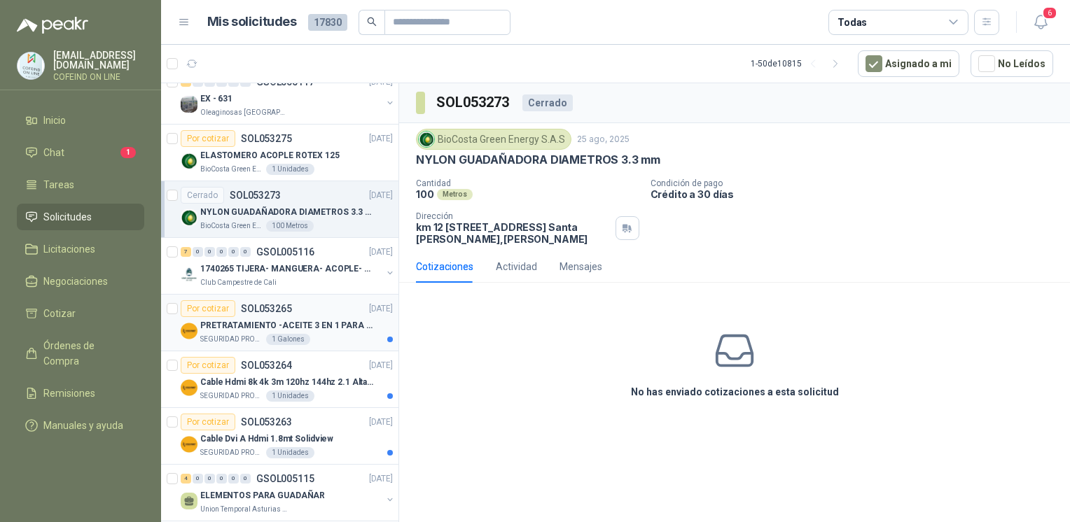
scroll to position [1156, 0]
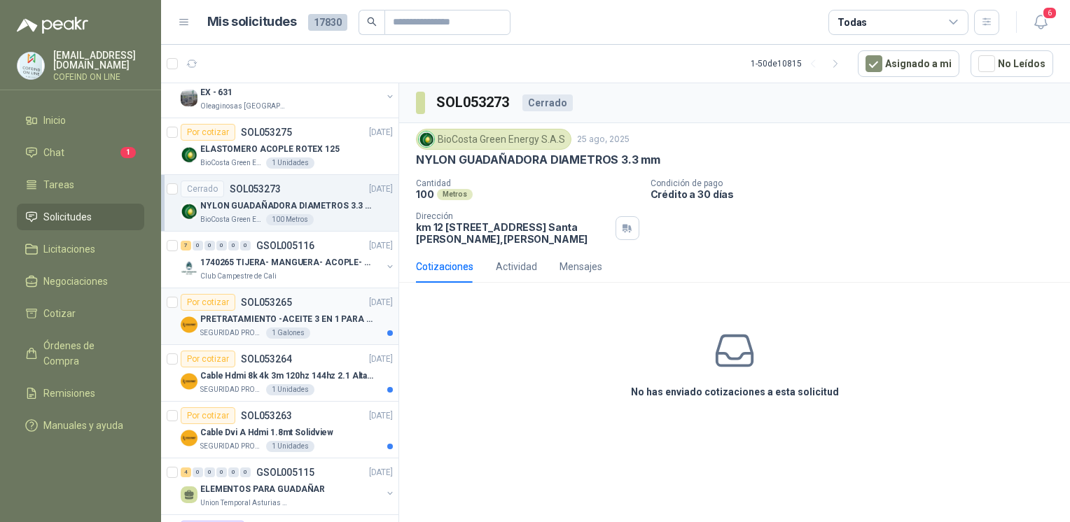
click at [333, 328] on div "SEGURIDAD PROVISER LTDA 1 Galones" at bounding box center [296, 333] width 193 height 11
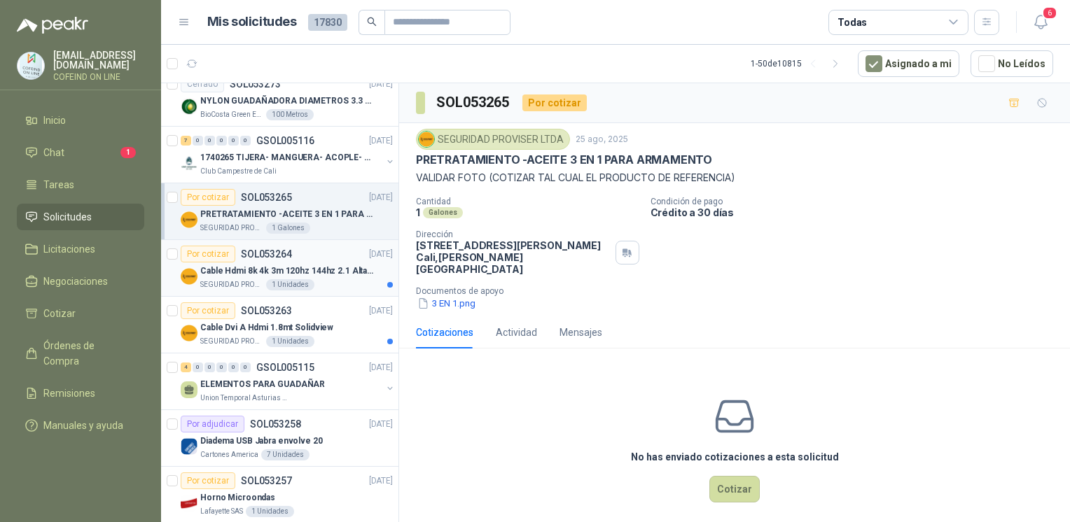
scroll to position [1312, 0]
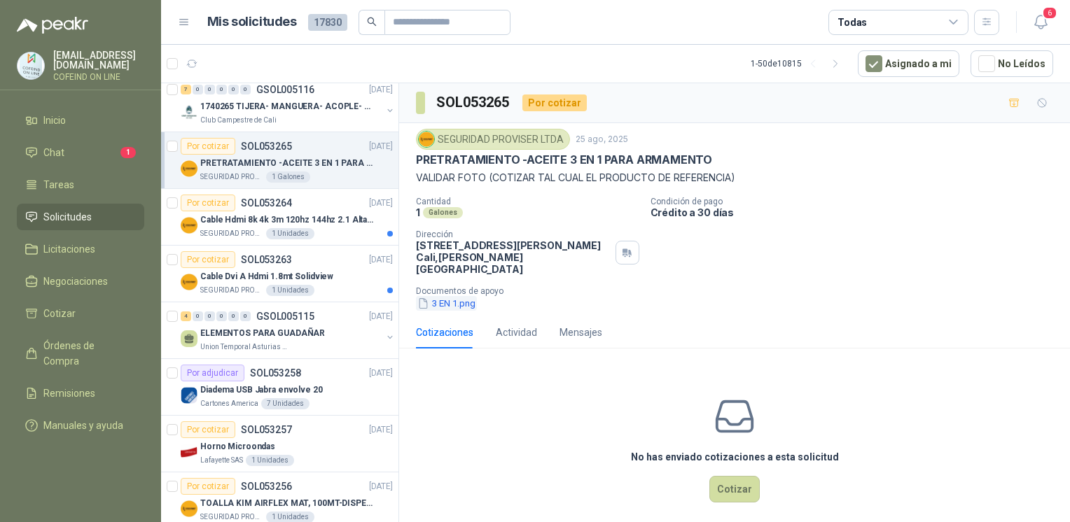
click at [465, 296] on button "3 EN 1.png" at bounding box center [446, 303] width 61 height 15
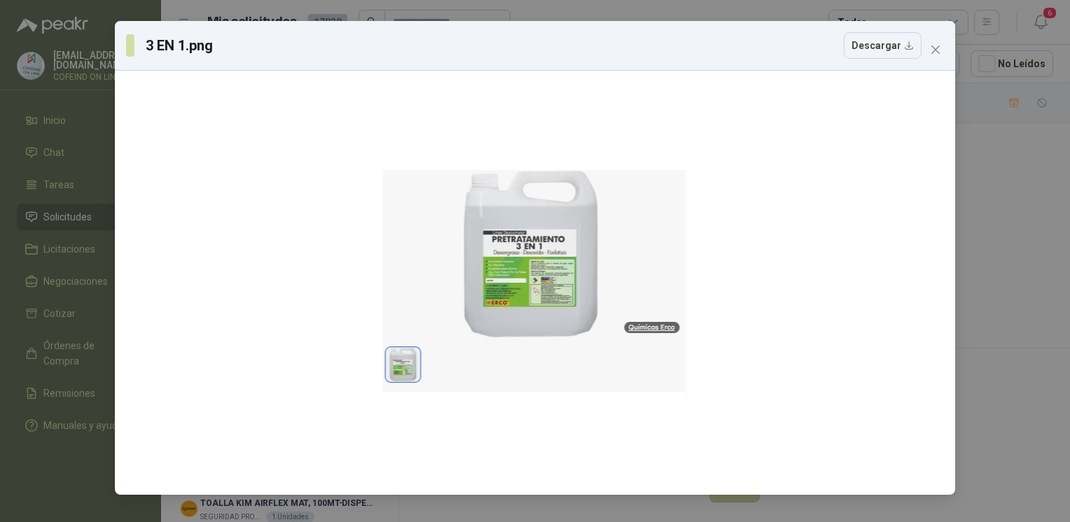
click at [1005, 295] on div "3 EN 1.png Descargar" at bounding box center [535, 261] width 1070 height 522
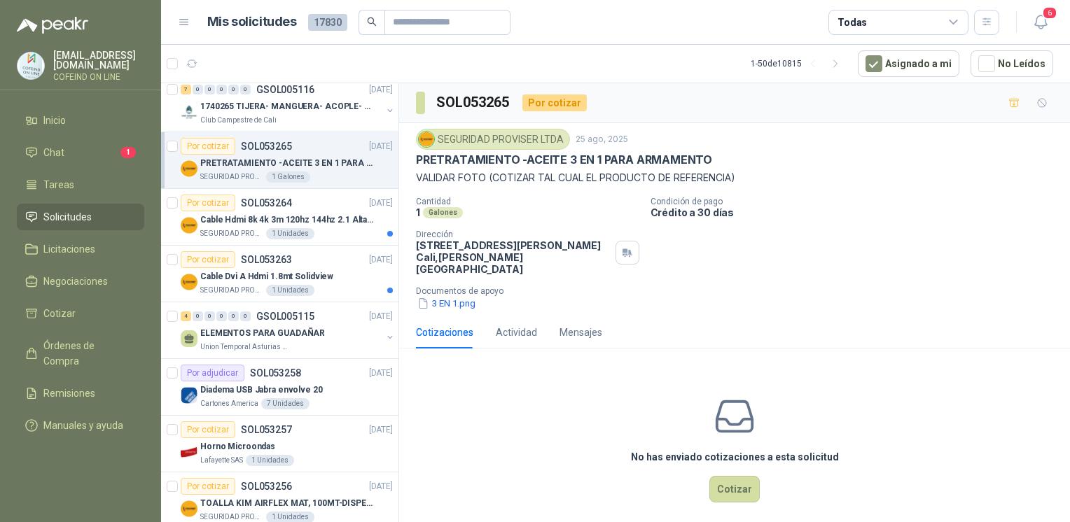
drag, startPoint x: 412, startPoint y: 163, endPoint x: 734, endPoint y: 155, distance: 321.5
click at [734, 155] on div "SEGURIDAD PROVISER LTDA 25 ago, 2025 PRETRATAMIENTO -ACEITE 3 EN 1 PARA ARMAMEN…" at bounding box center [734, 219] width 671 height 193
copy p "PRETRATAMIENTO -ACEITE 3 EN 1 PARA ARMAMENTO"
click at [451, 296] on button "3 EN 1.png" at bounding box center [446, 303] width 61 height 15
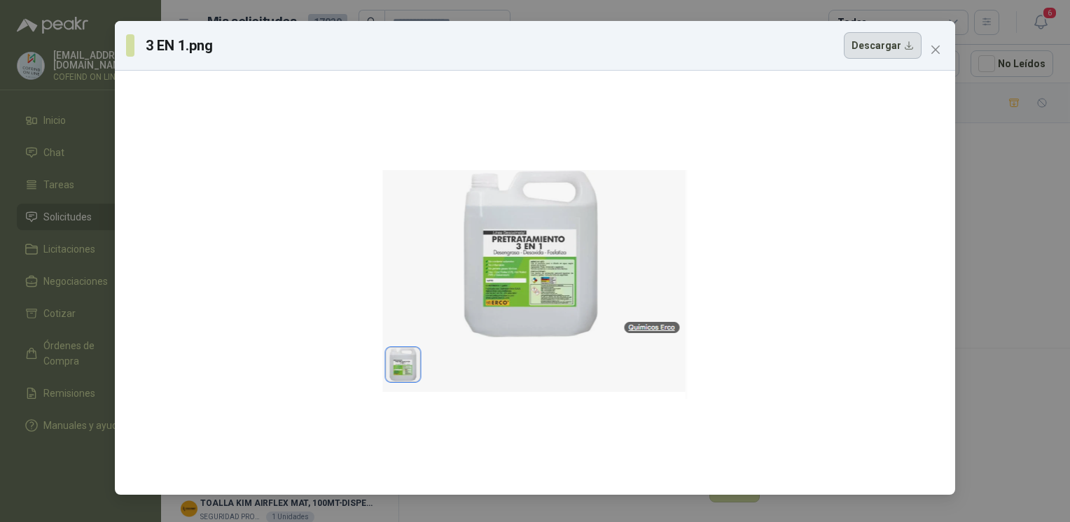
click at [874, 50] on button "Descargar" at bounding box center [883, 45] width 78 height 27
click at [1031, 288] on div "3 EN 1.png Descargar" at bounding box center [535, 261] width 1070 height 522
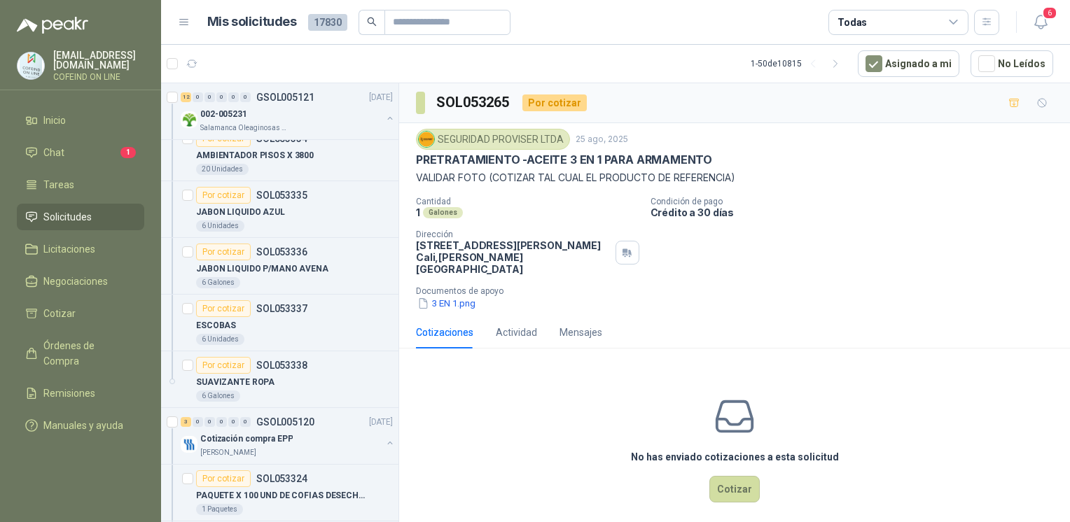
scroll to position [0, 0]
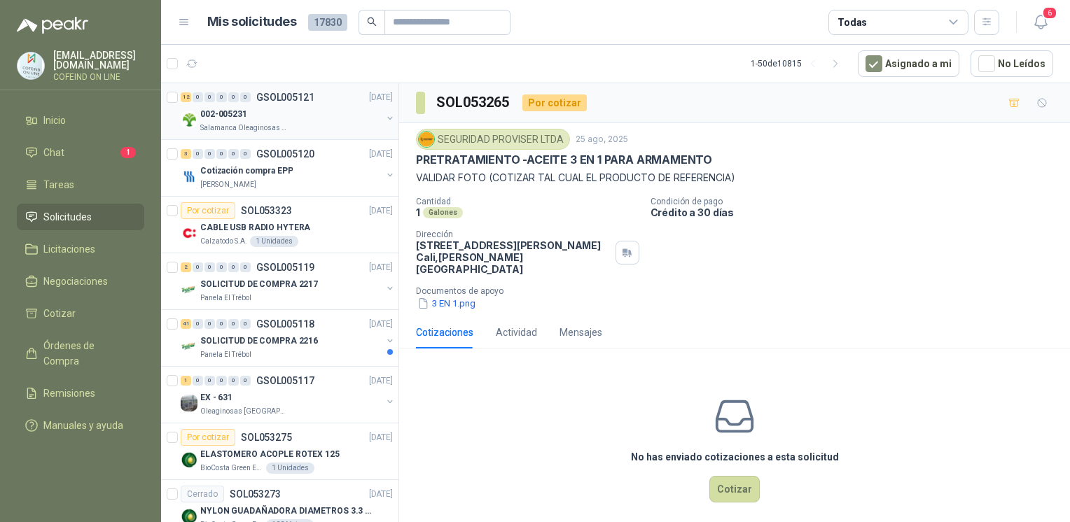
click at [266, 123] on p "Salamanca Oleaginosas SAS" at bounding box center [244, 128] width 88 height 11
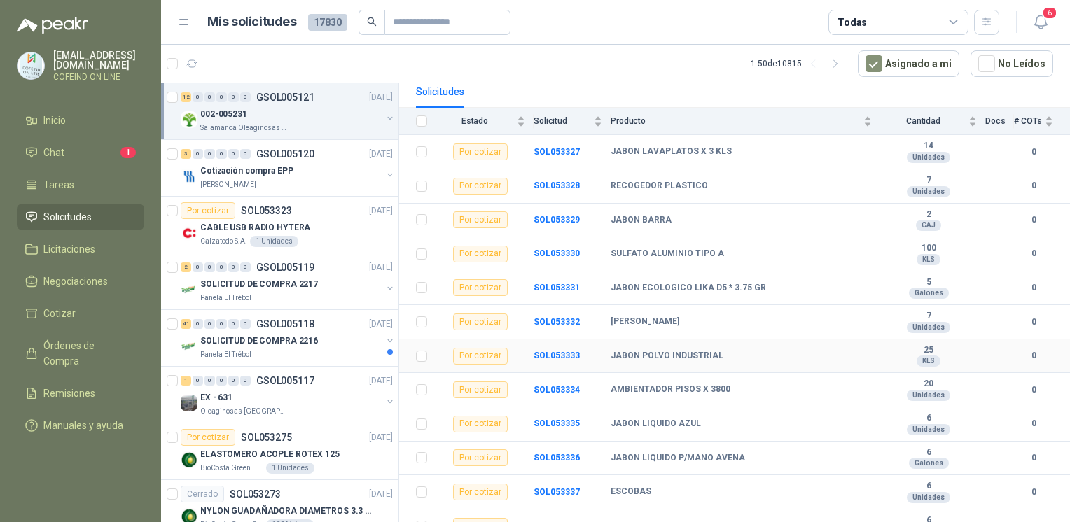
scroll to position [150, 0]
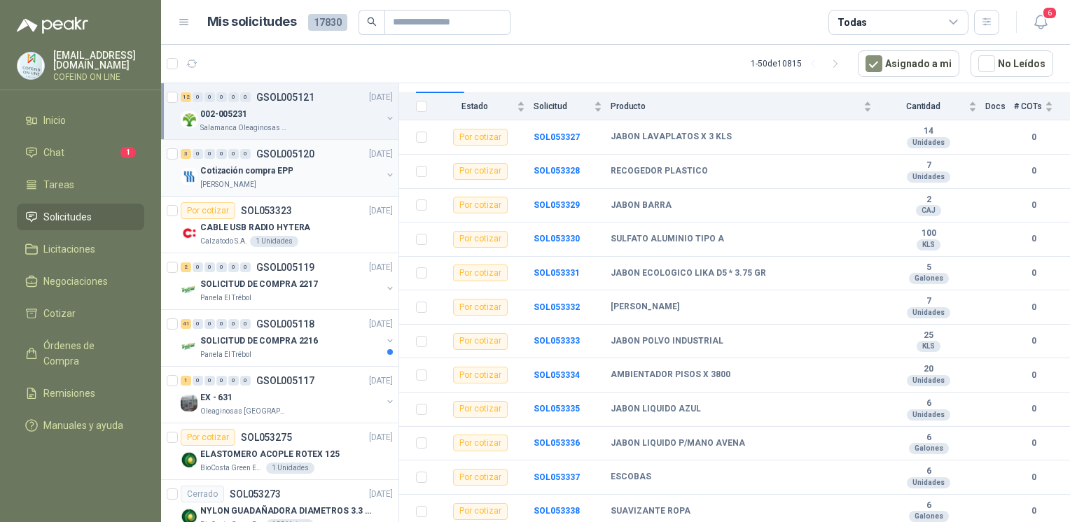
click at [344, 164] on div "Cotización compra EPP" at bounding box center [290, 170] width 181 height 17
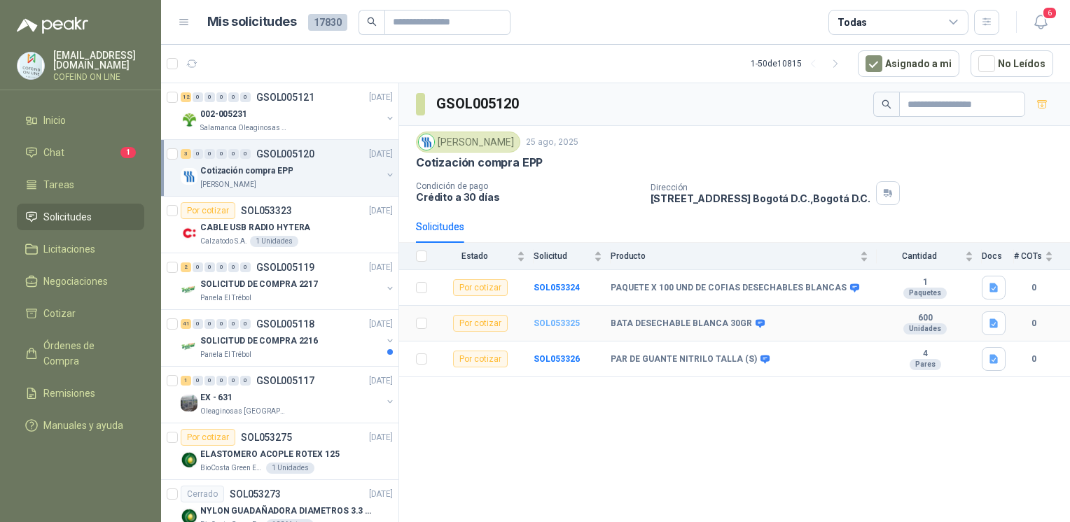
click at [546, 319] on b "SOL053325" at bounding box center [556, 324] width 46 height 10
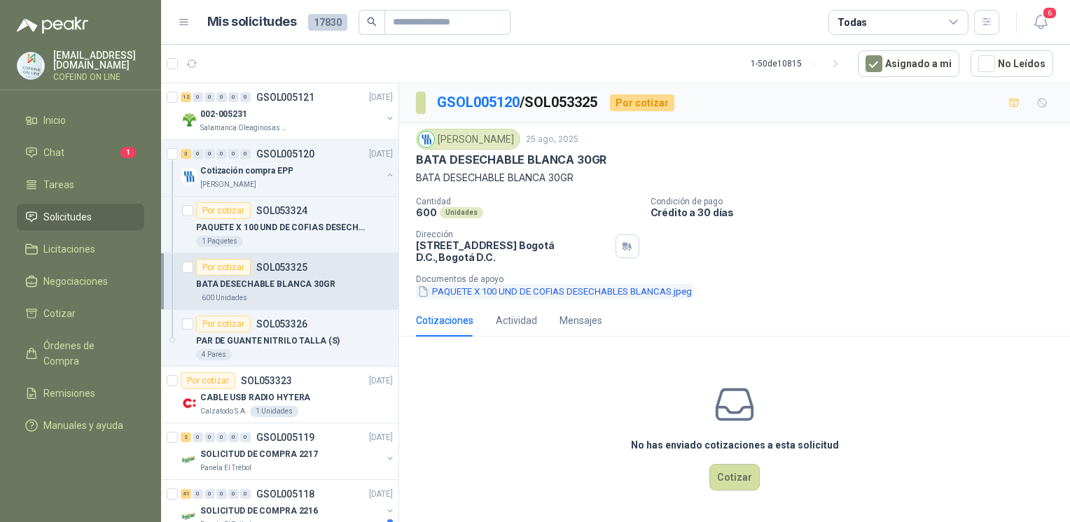
click at [494, 289] on button "PAQUETE X 100 UND DE COFIAS DESECHABLES BLANCAS.jpeg" at bounding box center [554, 291] width 277 height 15
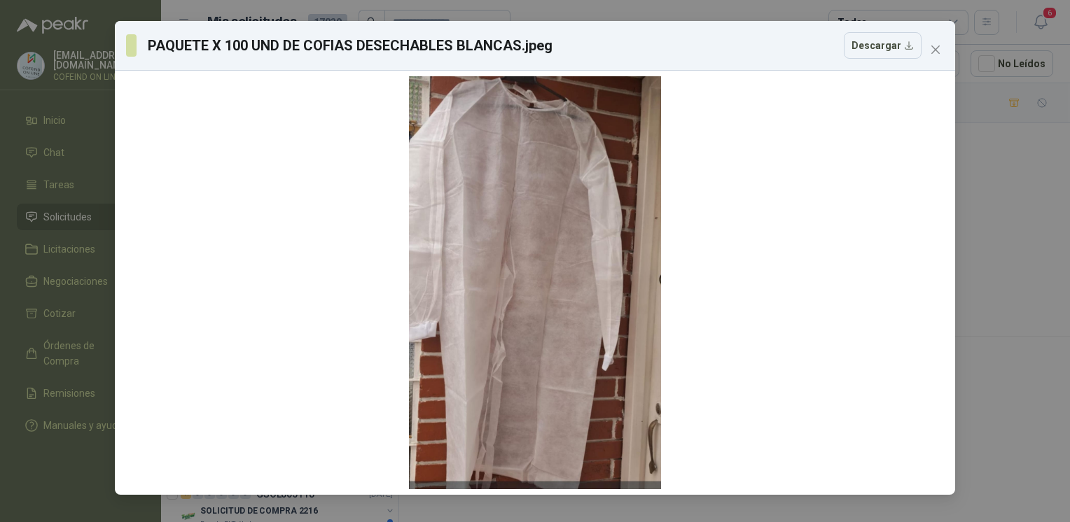
drag, startPoint x: 986, startPoint y: 304, endPoint x: 997, endPoint y: 302, distance: 11.3
click at [997, 302] on div "PAQUETE X 100 UND DE COFIAS DESECHABLES BLANCAS.jpeg Descargar" at bounding box center [535, 261] width 1070 height 522
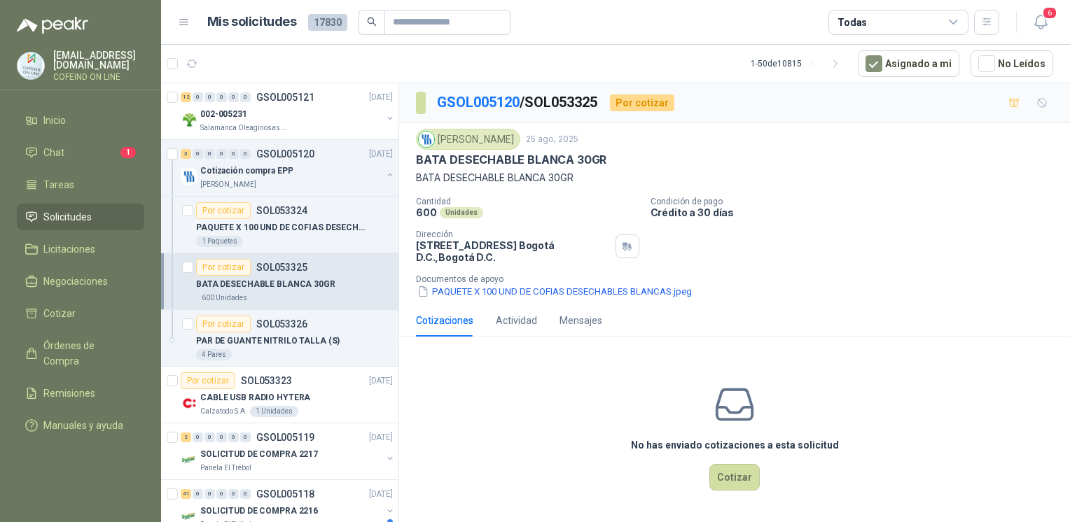
click at [997, 302] on div "PAQUETE X 100 UND DE COFIAS DESECHABLES BLANCAS.jpeg Descargar" at bounding box center [535, 261] width 1070 height 522
click at [289, 239] on div "1 Paquetes" at bounding box center [294, 241] width 197 height 11
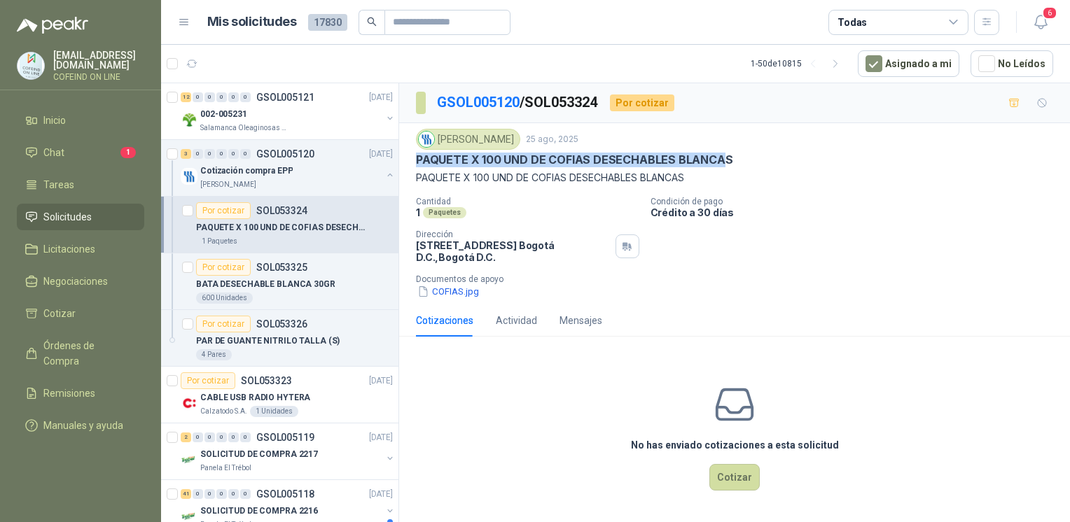
drag, startPoint x: 723, startPoint y: 163, endPoint x: 414, endPoint y: 155, distance: 308.2
click at [414, 155] on div "Fresenius Kabi [DATE] PAQUETE X 100 UND DE COFIAS DESECHABLES BLANCAS PAQUETE X…" at bounding box center [734, 213] width 671 height 181
copy p "PAQUETE X 100 UND DE COFIAS DESECHABLES BLANCA"
click at [740, 472] on button "Cotizar" at bounding box center [734, 477] width 50 height 27
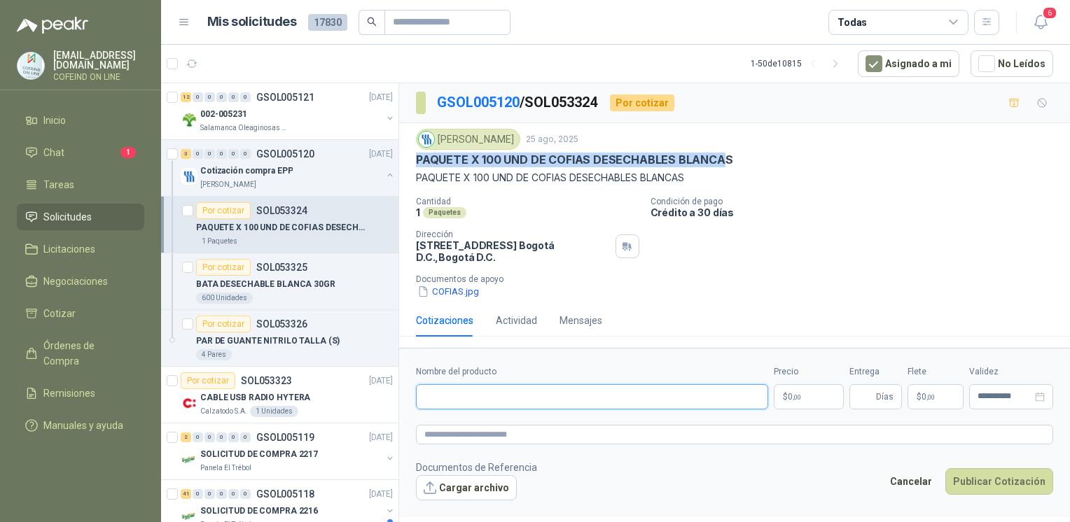
click at [459, 404] on input "Nombre del producto" at bounding box center [592, 396] width 352 height 25
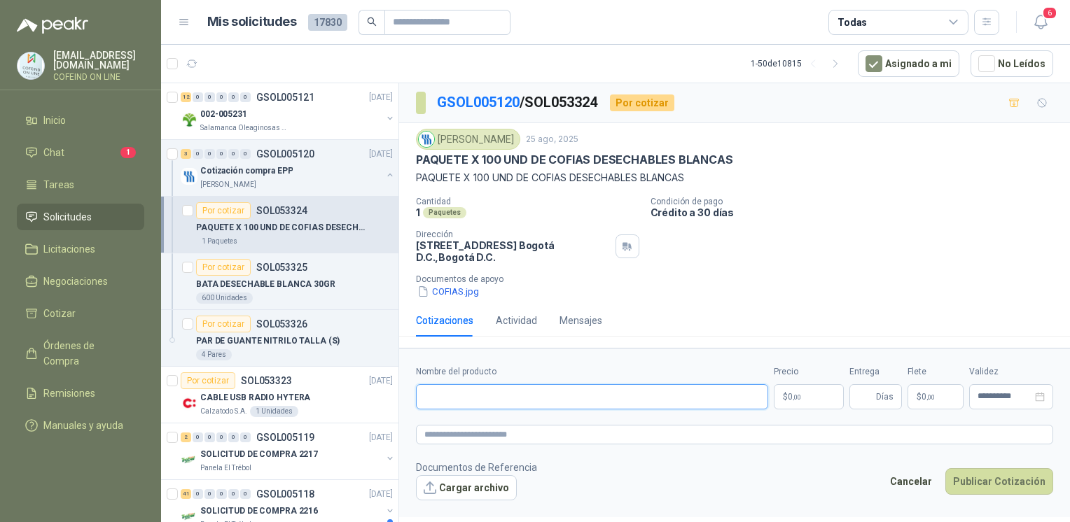
paste input "**********"
type input "**********"
click at [464, 491] on button "Cargar archivo" at bounding box center [466, 487] width 101 height 25
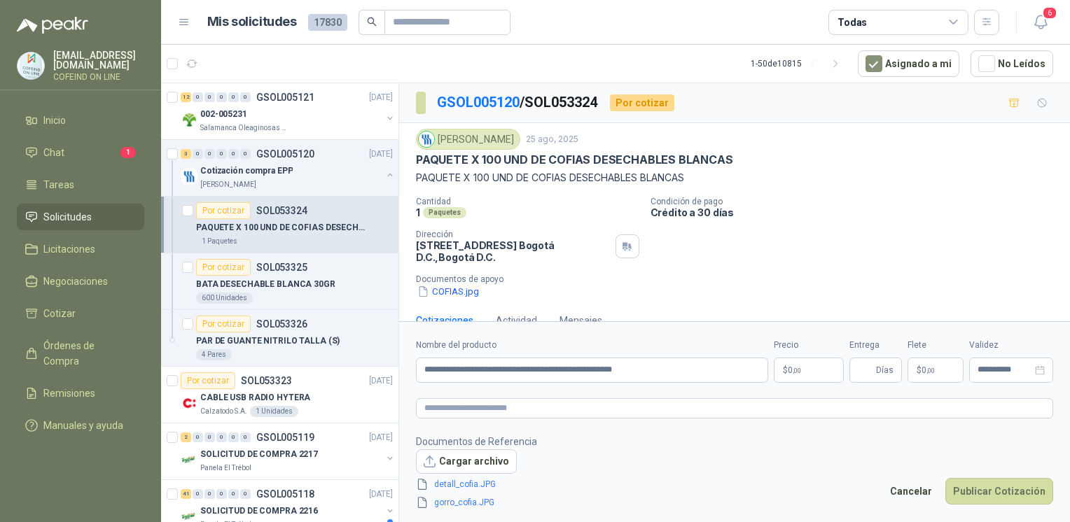
click at [823, 372] on body "[EMAIL_ADDRESS][DOMAIN_NAME] COFEIND ON LINE Inicio Chat 1 Tareas Solicitudes L…" at bounding box center [535, 261] width 1070 height 522
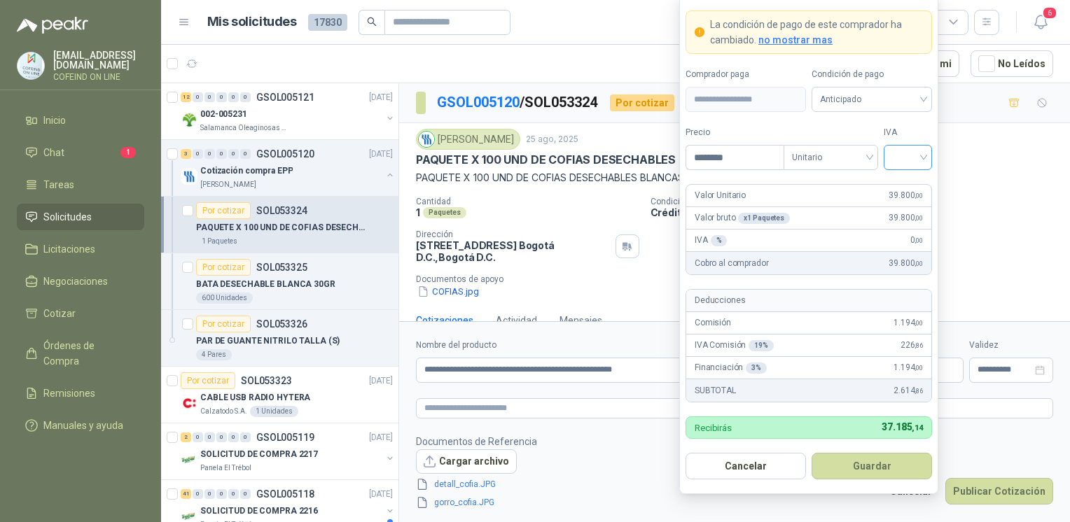
type input "********"
click at [905, 164] on input "search" at bounding box center [908, 156] width 32 height 21
click at [907, 230] on div "0%" at bounding box center [908, 232] width 26 height 15
click at [855, 477] on button "Guardar" at bounding box center [871, 466] width 120 height 27
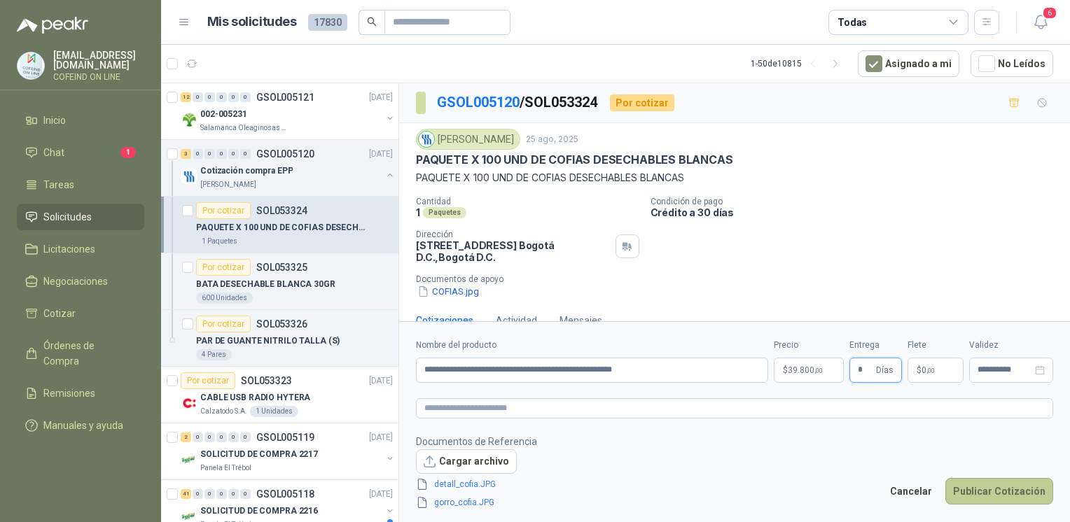
type input "*"
click at [1012, 487] on button "Publicar Cotización" at bounding box center [999, 491] width 108 height 27
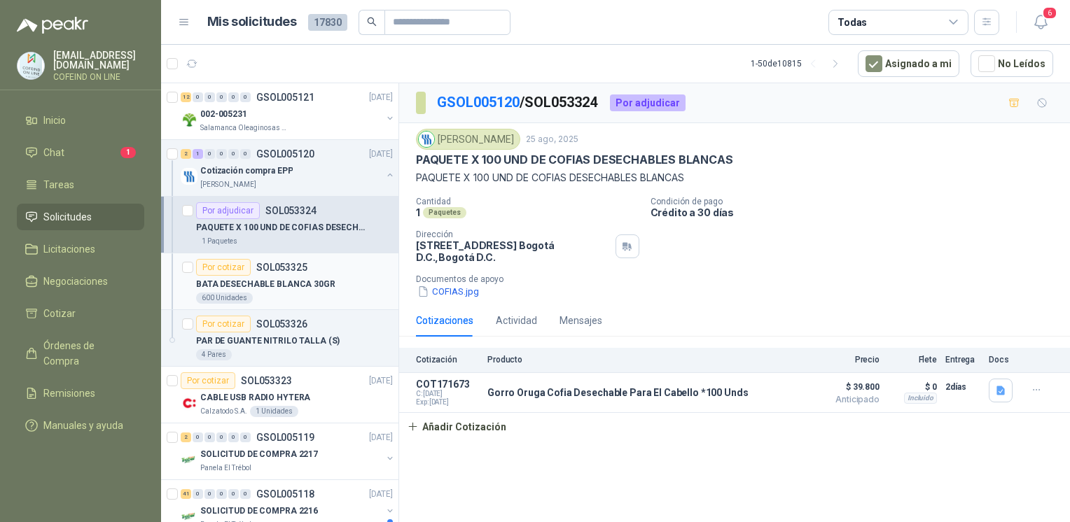
click at [310, 279] on p "BATA DESECHABLE BLANCA 30GR" at bounding box center [265, 284] width 139 height 13
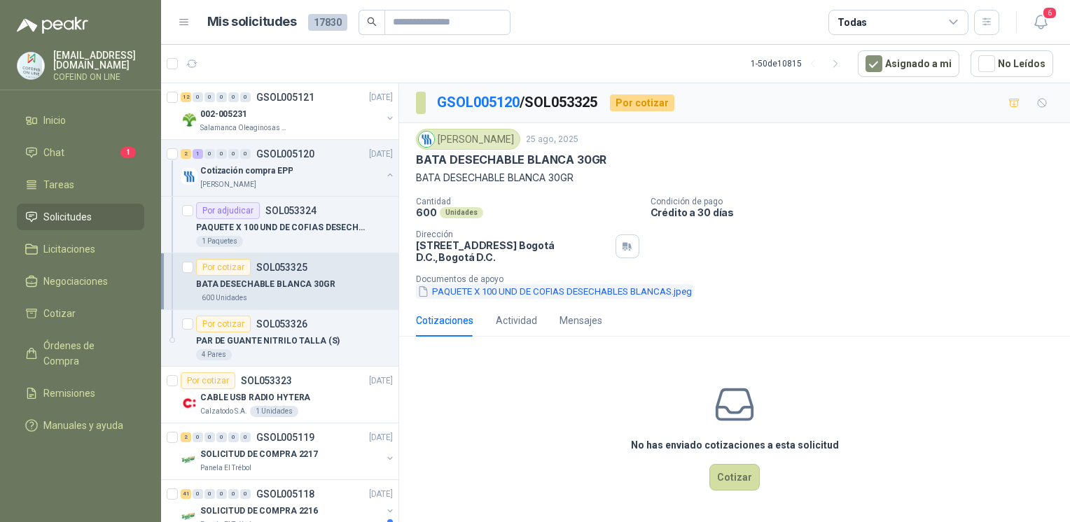
click at [482, 295] on button "PAQUETE X 100 UND DE COFIAS DESECHABLES BLANCAS.jpeg" at bounding box center [554, 291] width 277 height 15
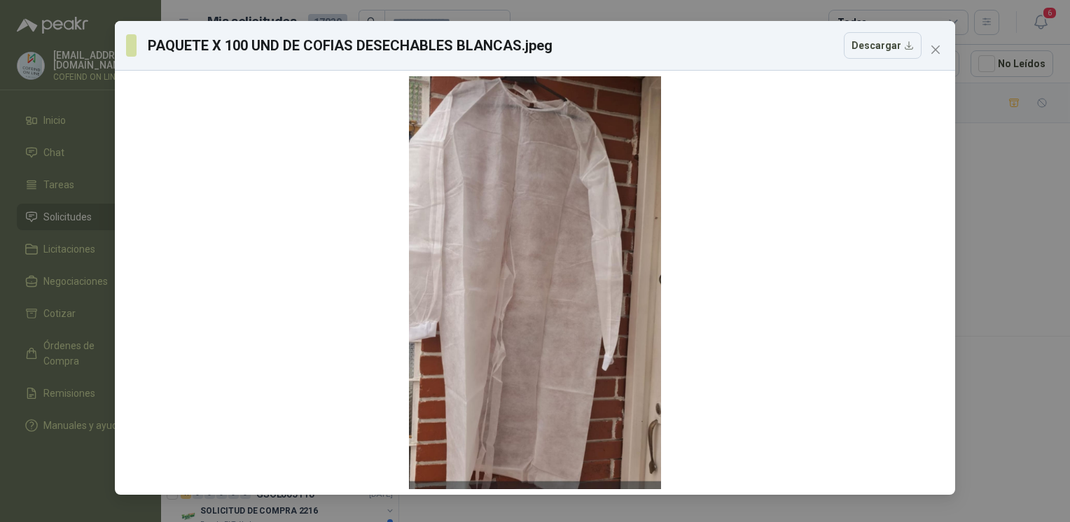
click at [1035, 311] on div "PAQUETE X 100 UND DE COFIAS DESECHABLES BLANCAS.jpeg Descargar" at bounding box center [535, 261] width 1070 height 522
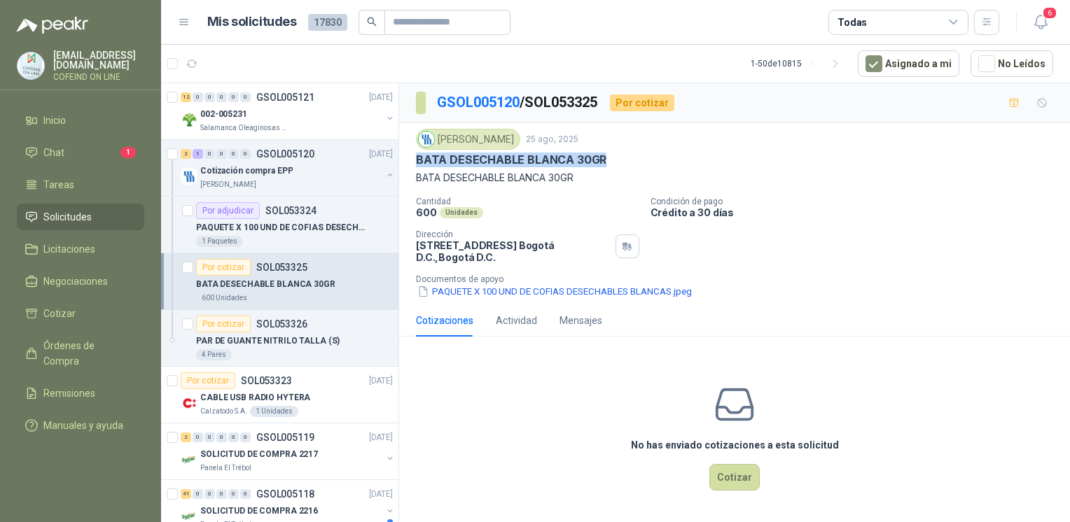
drag, startPoint x: 610, startPoint y: 157, endPoint x: 412, endPoint y: 157, distance: 197.4
click at [412, 157] on div "[PERSON_NAME] [DATE] BATA DESECHABLE BLANCA 30GR BATA DESECHABLE BLANCA 30GR Ca…" at bounding box center [734, 213] width 671 height 181
copy p "BATA DESECHABLE BLANCA 30GR"
click at [466, 295] on button "PAQUETE X 100 UND DE COFIAS DESECHABLES BLANCAS.jpeg" at bounding box center [554, 291] width 277 height 15
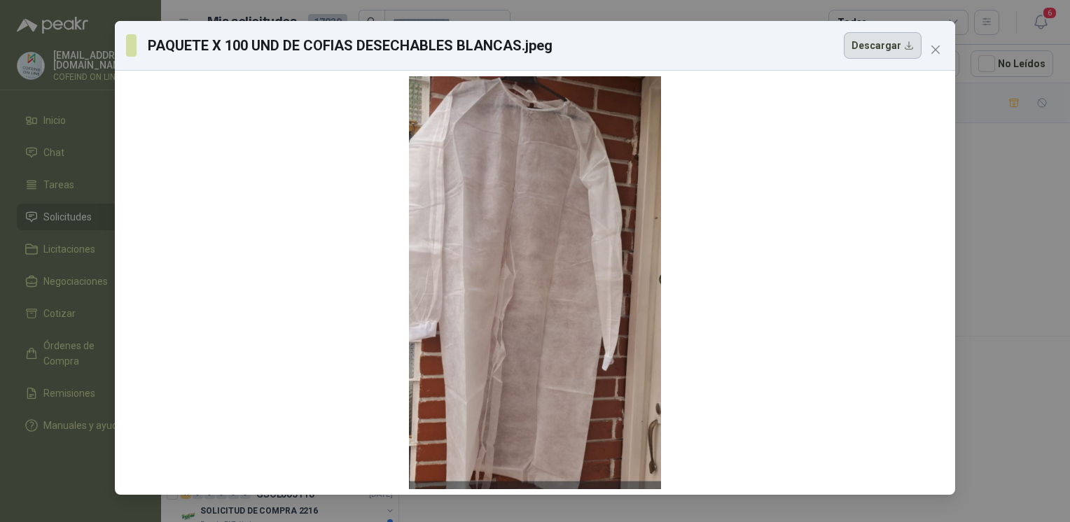
click at [874, 55] on button "Descargar" at bounding box center [883, 45] width 78 height 27
